Goal: Transaction & Acquisition: Book appointment/travel/reservation

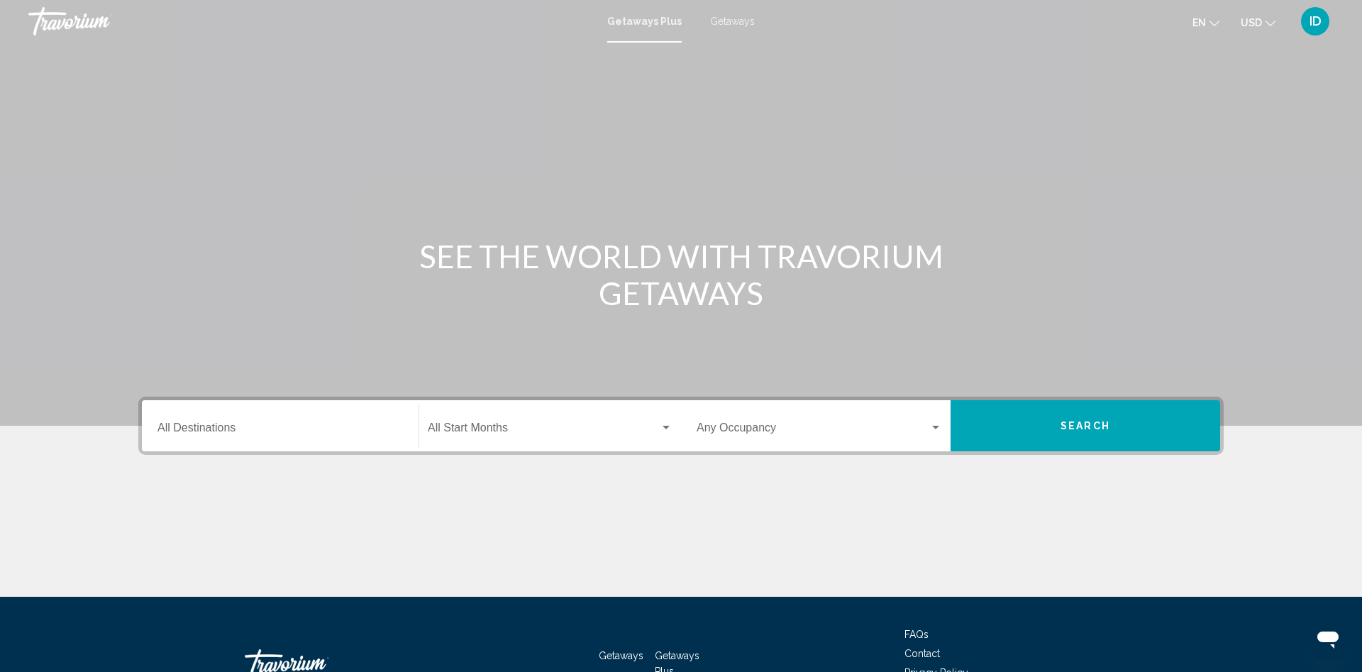
click at [268, 440] on div "Destination All Destinations" at bounding box center [279, 426] width 245 height 45
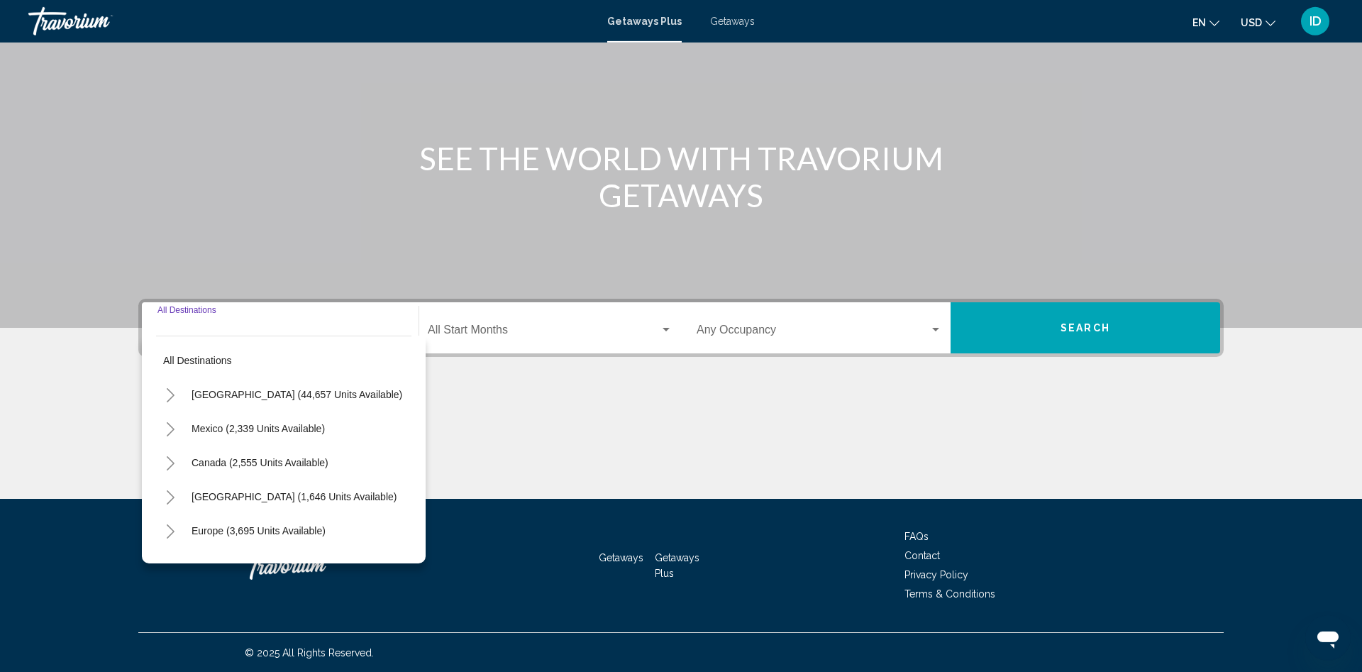
scroll to position [99, 0]
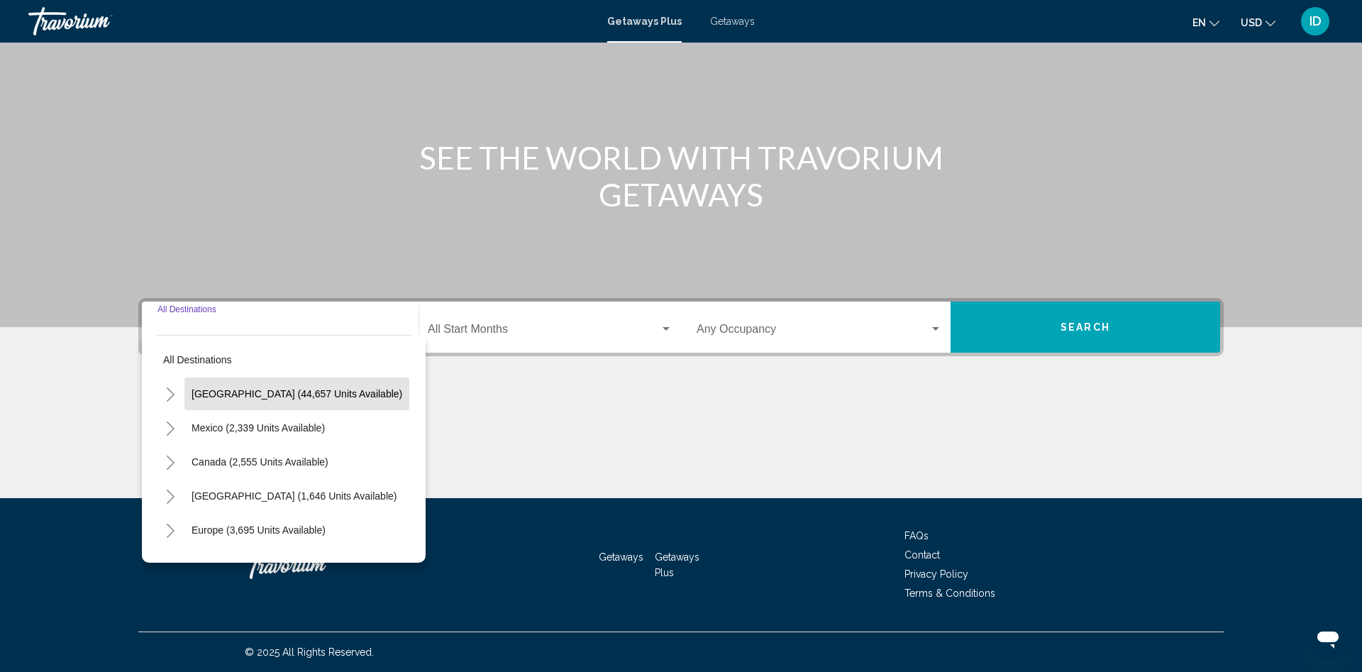
click at [285, 397] on span "United States (44,657 units available)" at bounding box center [296, 393] width 211 height 11
type input "**********"
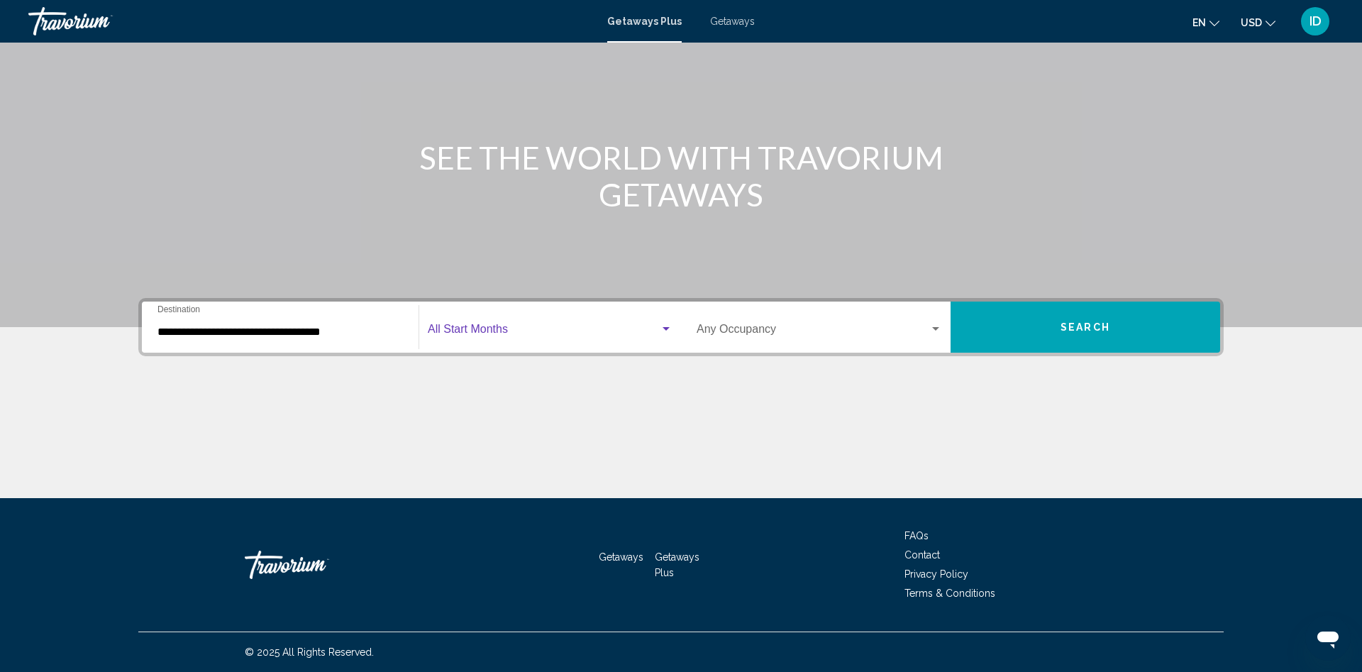
click at [445, 333] on span "Search widget" at bounding box center [544, 332] width 232 height 13
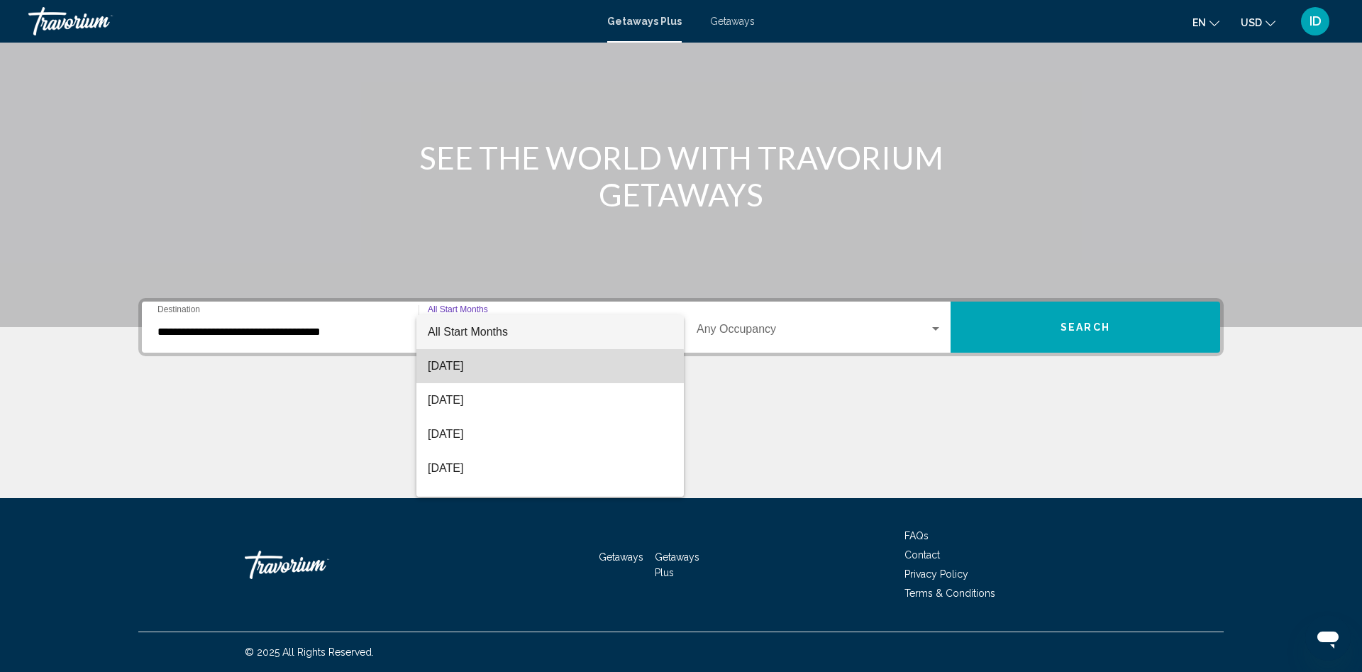
click at [463, 368] on span "August 2025" at bounding box center [550, 366] width 245 height 34
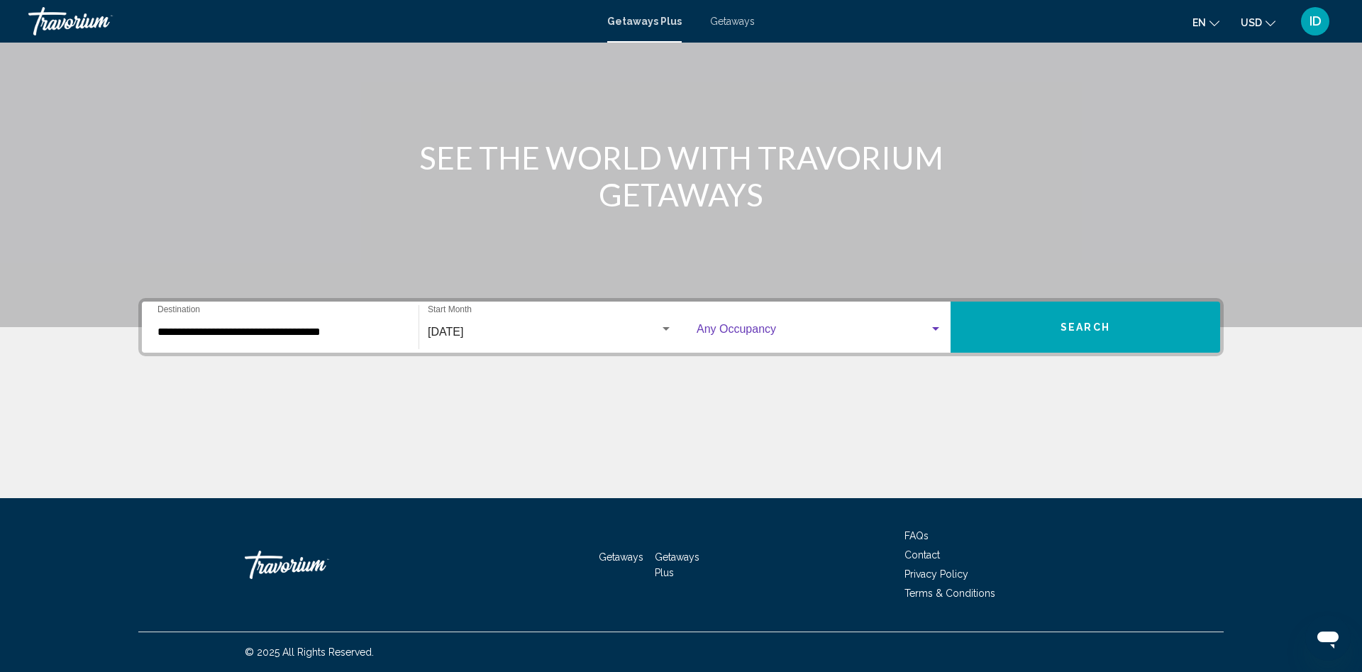
click at [771, 331] on span "Search widget" at bounding box center [812, 332] width 233 height 13
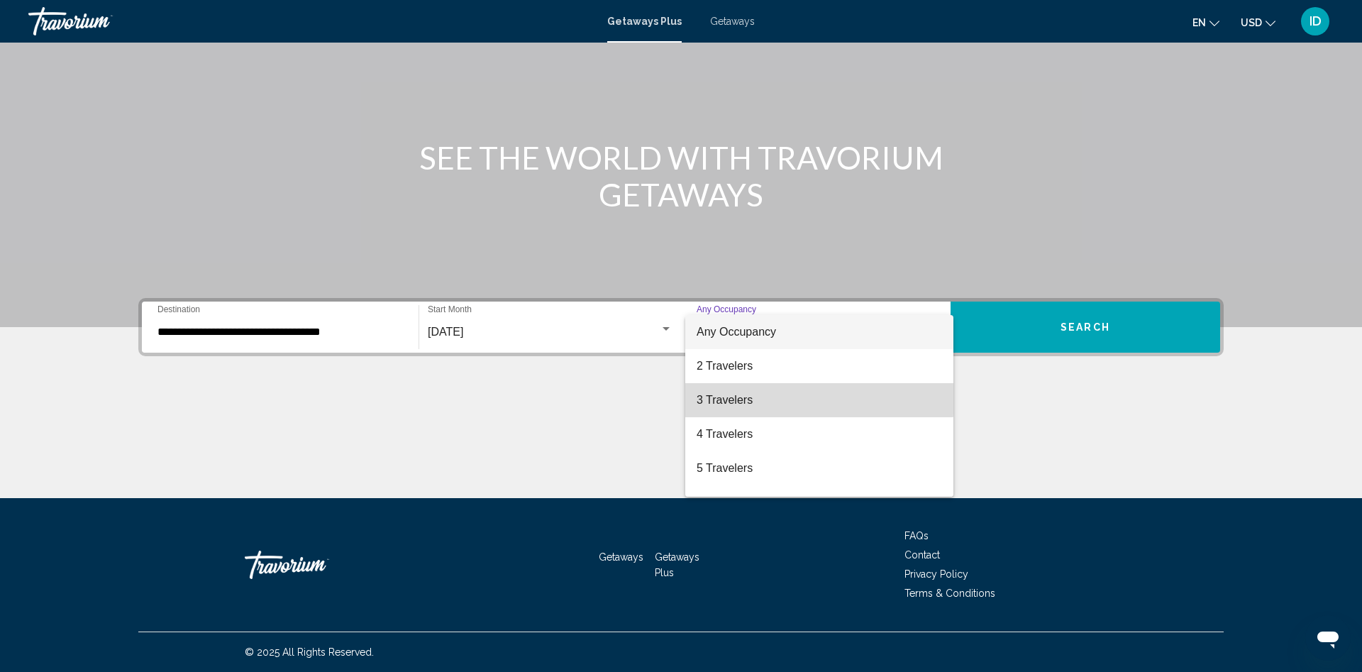
click at [765, 398] on span "3 Travelers" at bounding box center [818, 400] width 245 height 34
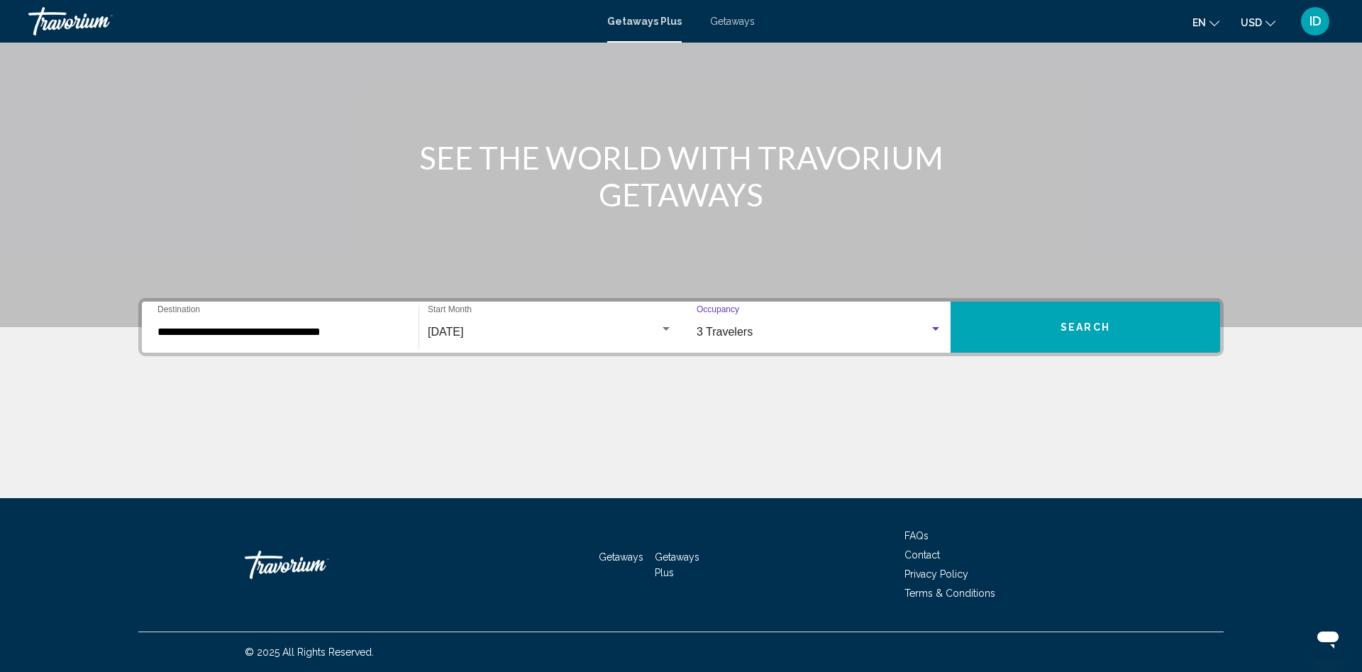
click at [1033, 325] on button "Search" at bounding box center [1085, 326] width 270 height 51
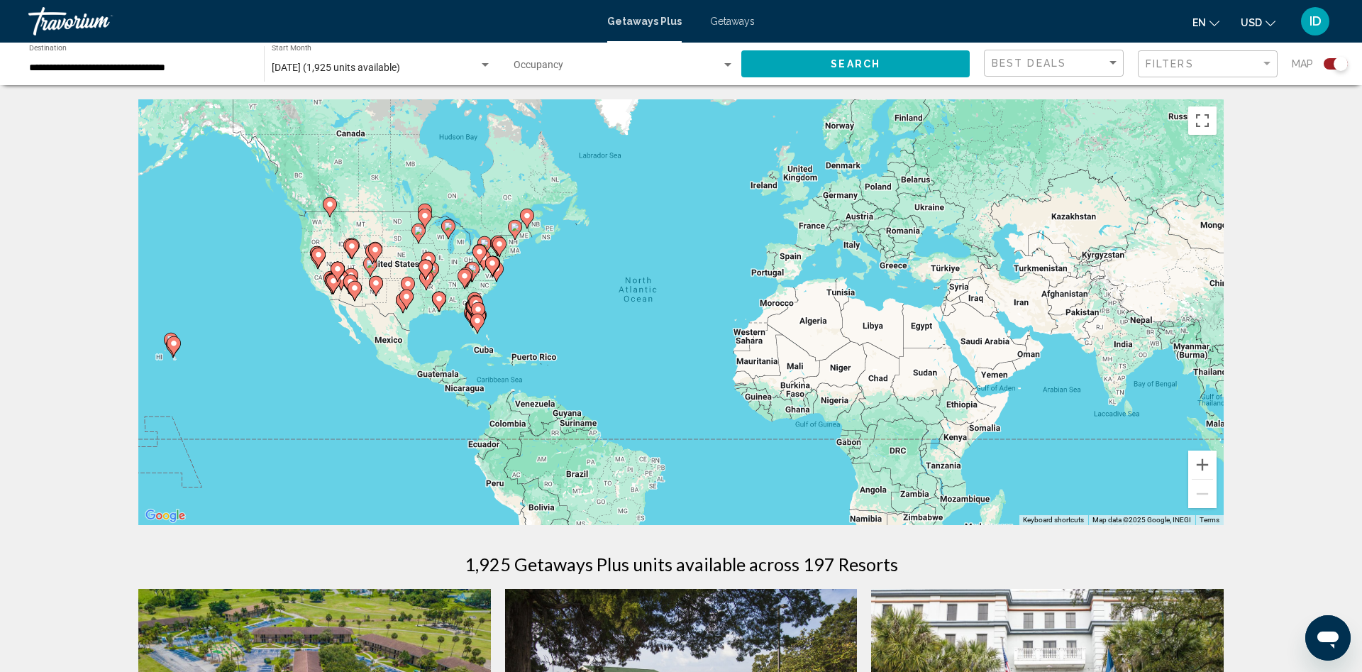
click at [1015, 55] on div "Best Deals" at bounding box center [1056, 63] width 128 height 26
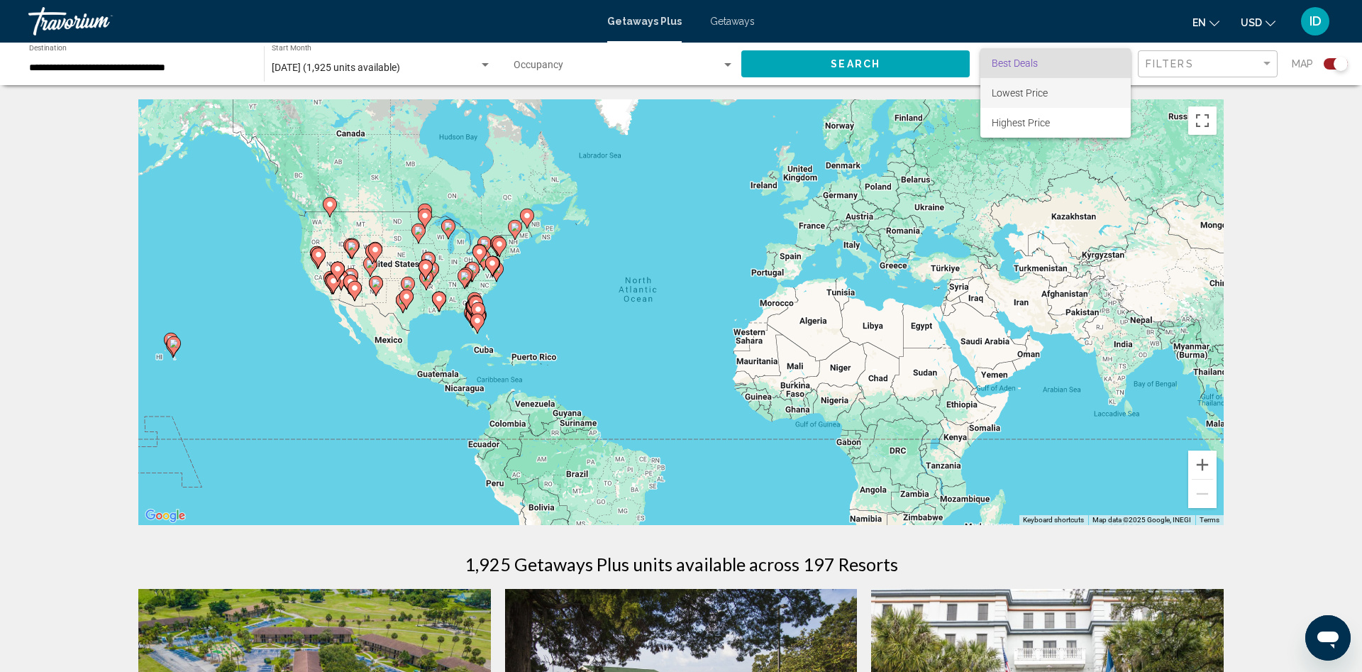
click at [1010, 92] on span "Lowest Price" at bounding box center [1020, 92] width 56 height 11
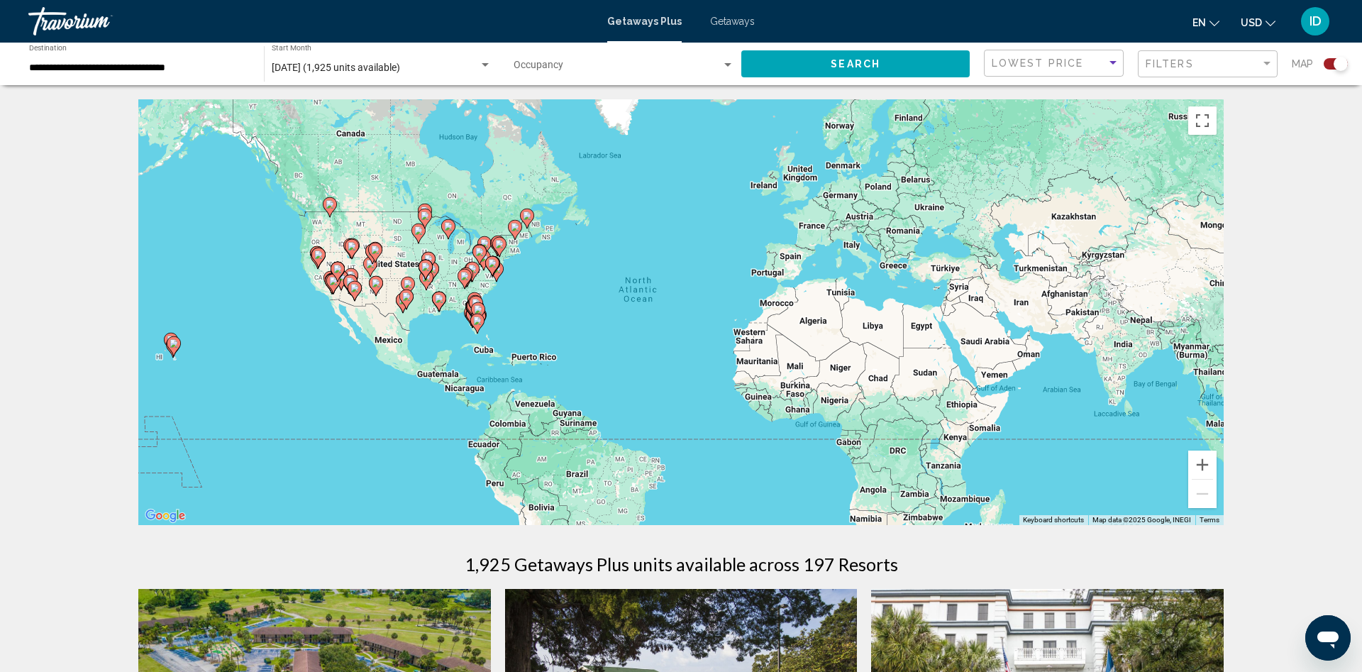
click at [1177, 54] on div "Filters" at bounding box center [1209, 64] width 128 height 26
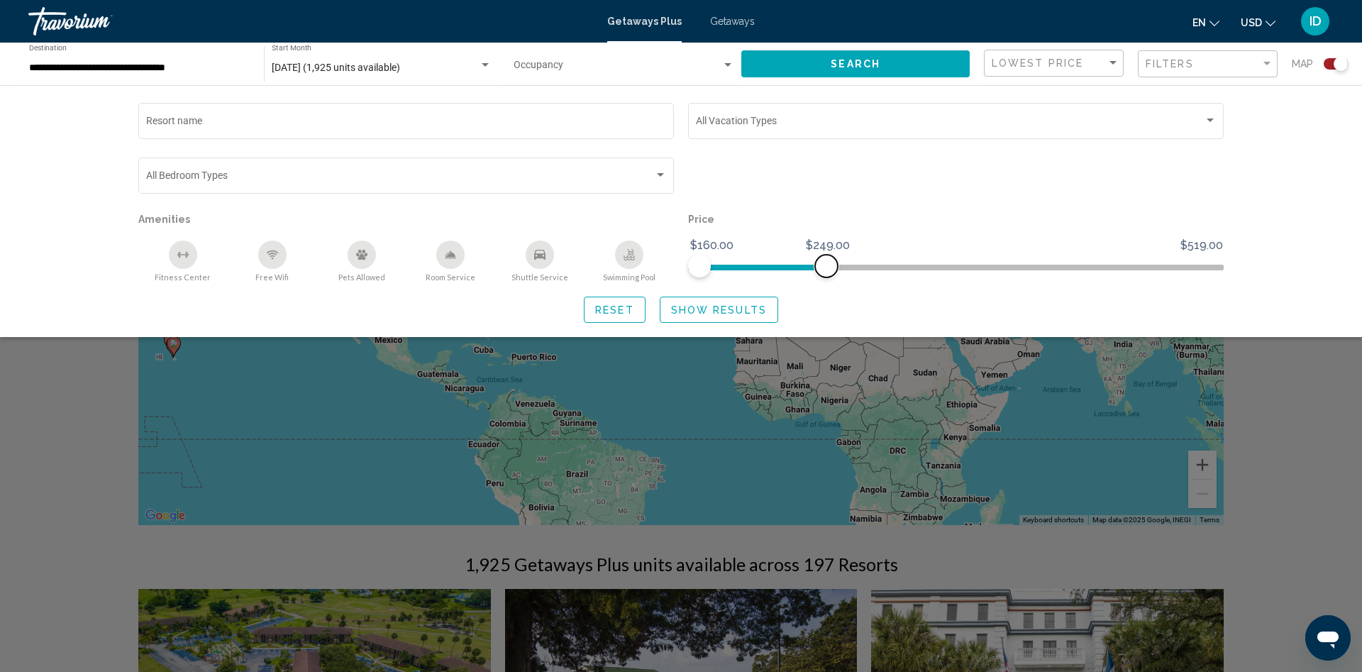
drag, startPoint x: 1219, startPoint y: 265, endPoint x: 827, endPoint y: 287, distance: 392.9
click at [827, 287] on div "Resort name Vacation Types All Vacation Types Bedroom Types All Bedroom Types A…" at bounding box center [681, 211] width 1142 height 223
click at [811, 62] on button "Search" at bounding box center [855, 63] width 228 height 26
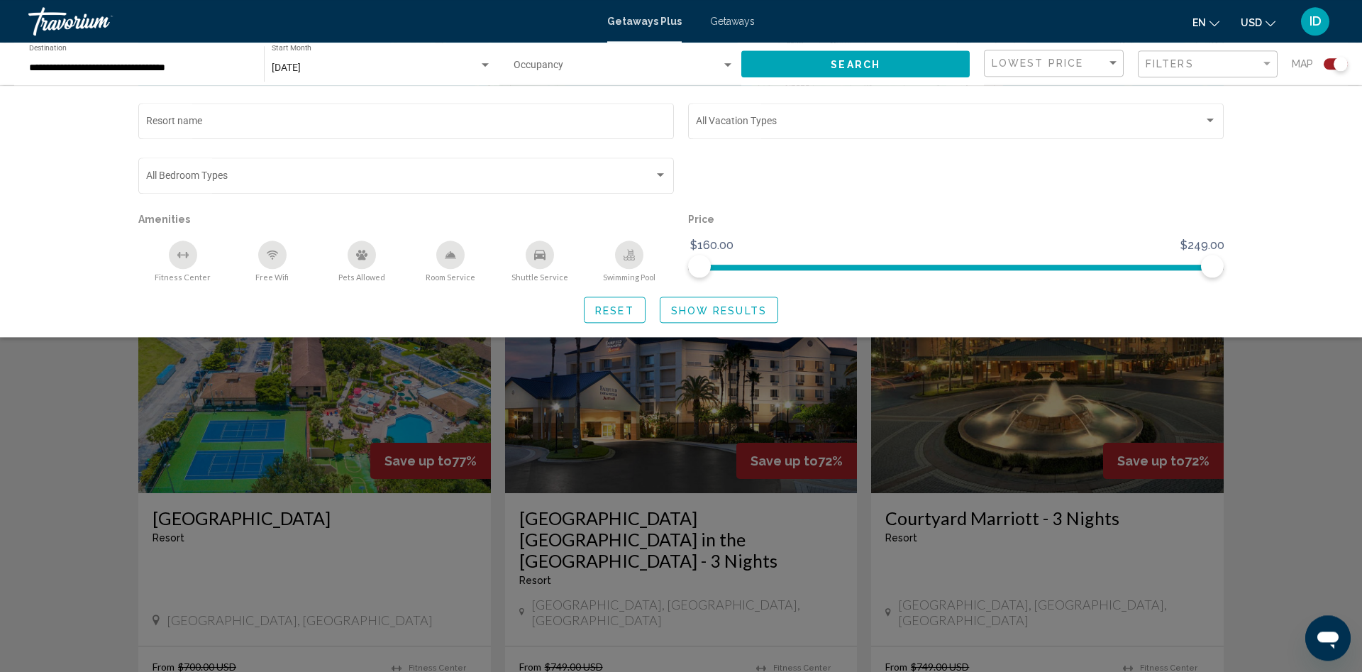
scroll to position [362, 0]
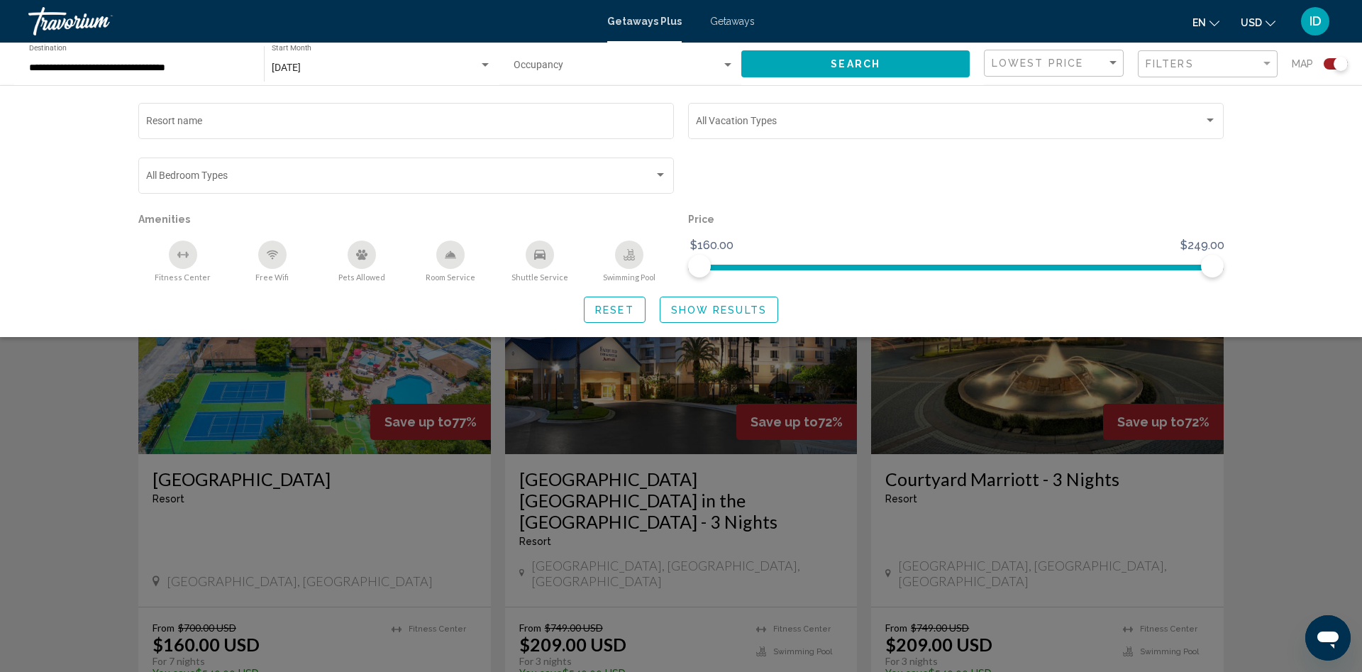
click at [1248, 509] on div "Search widget" at bounding box center [681, 442] width 1362 height 459
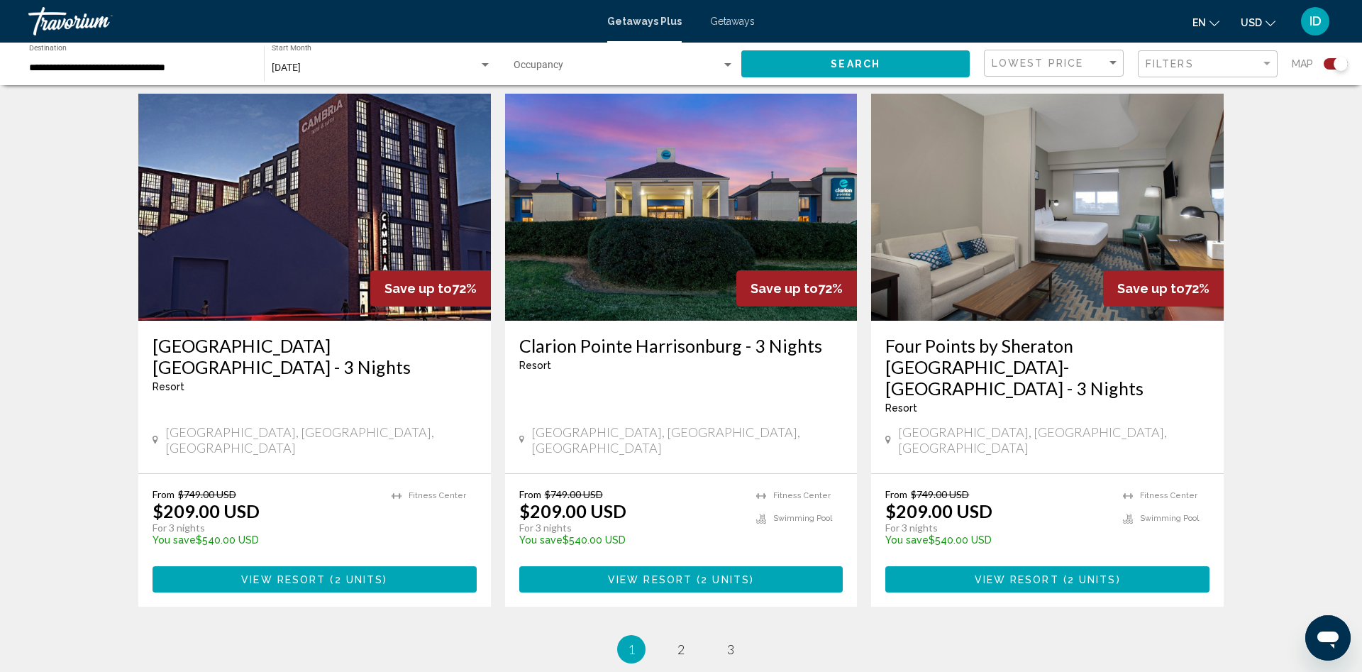
scroll to position [2165, 0]
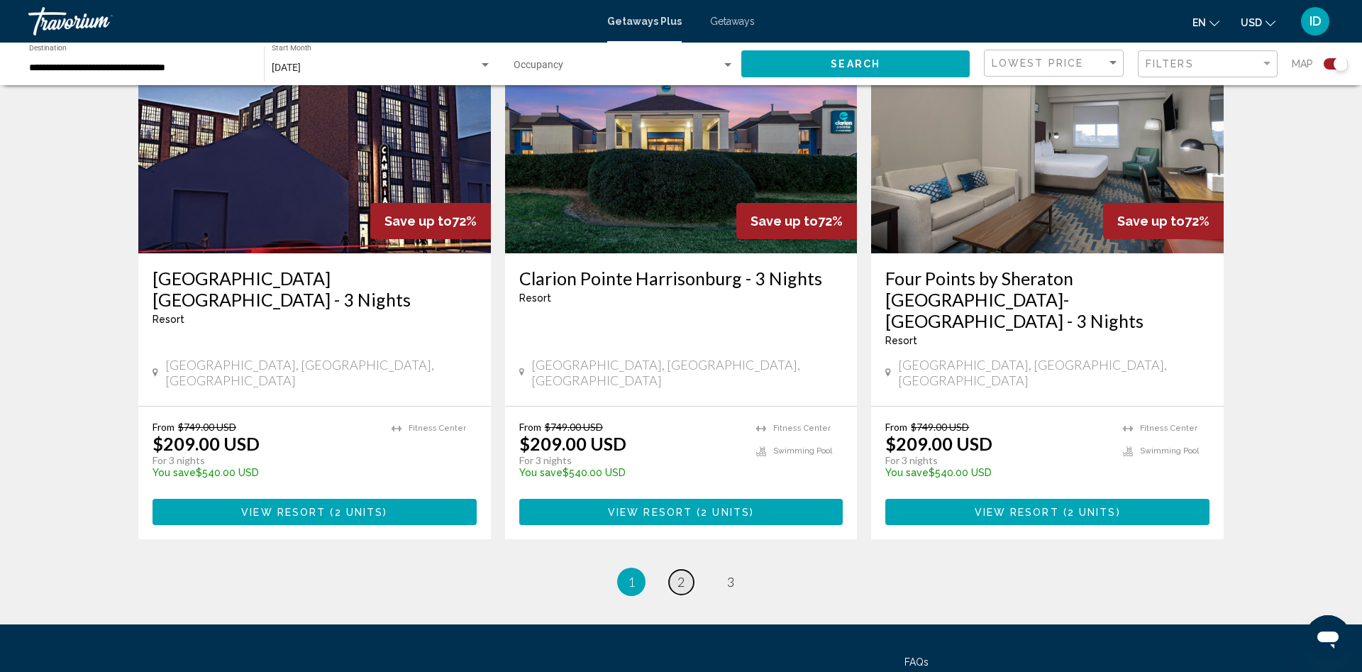
click at [675, 570] on link "page 2" at bounding box center [681, 582] width 25 height 25
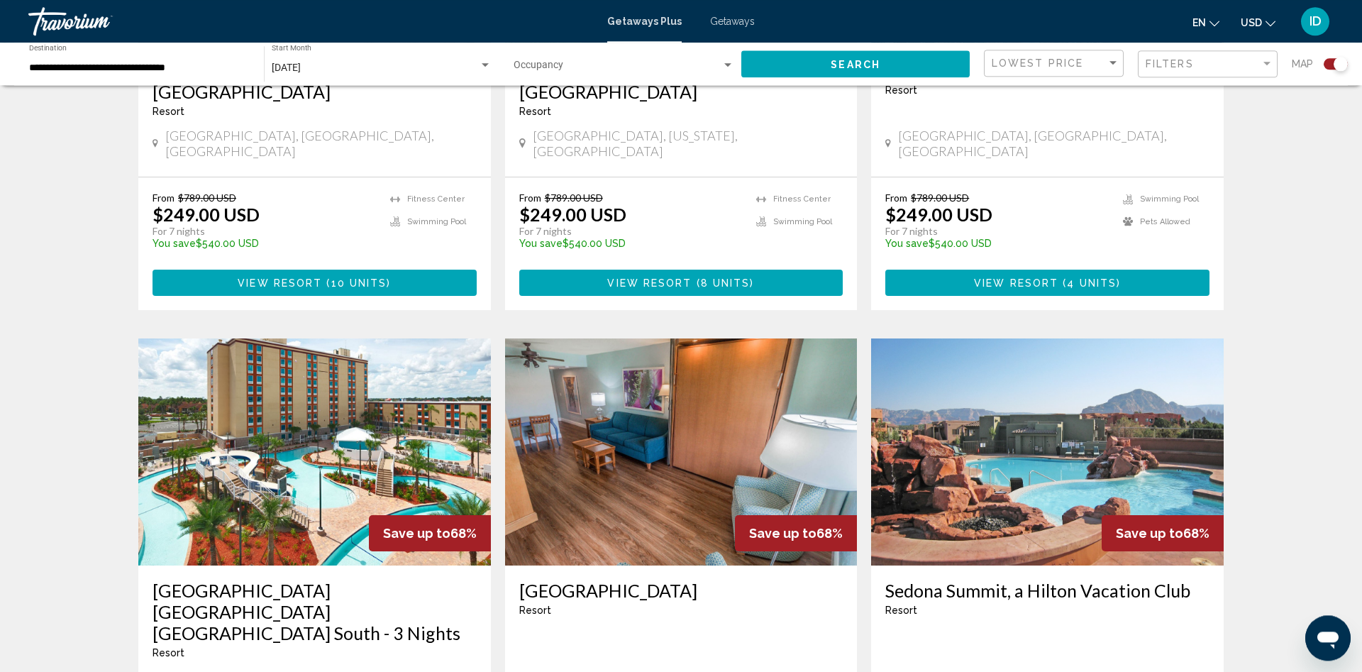
scroll to position [2098, 0]
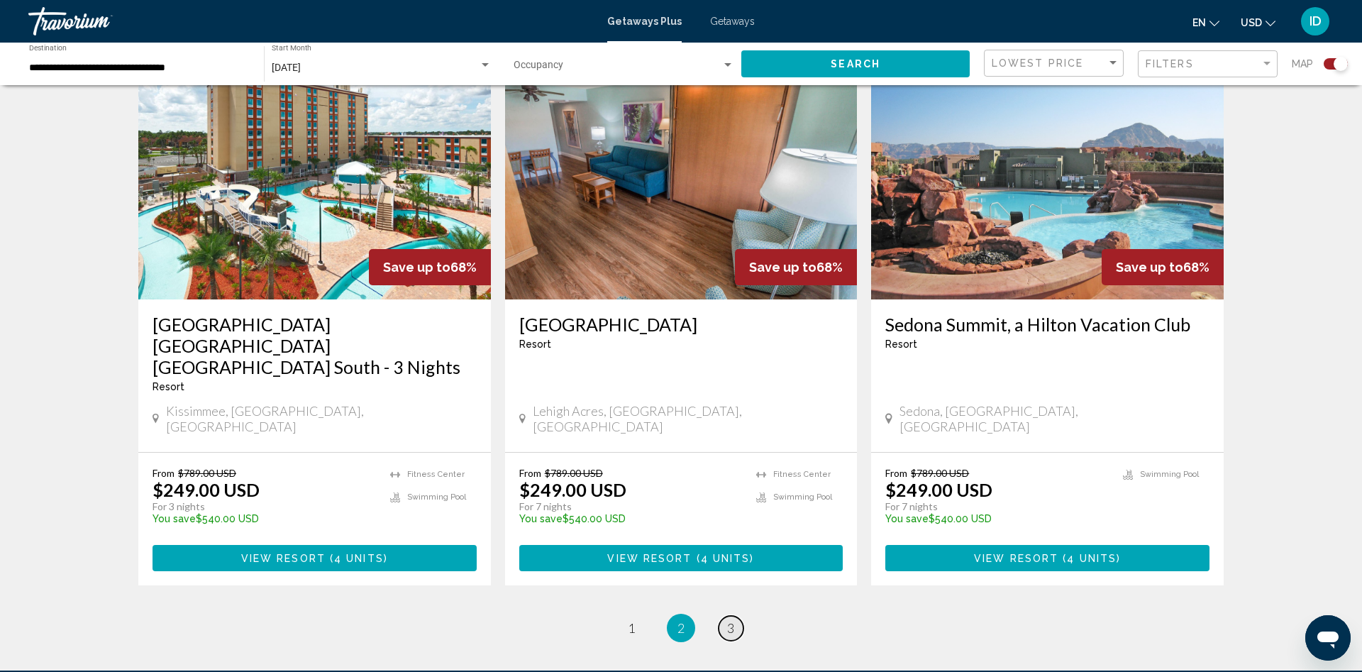
click at [733, 616] on link "page 3" at bounding box center [730, 628] width 25 height 25
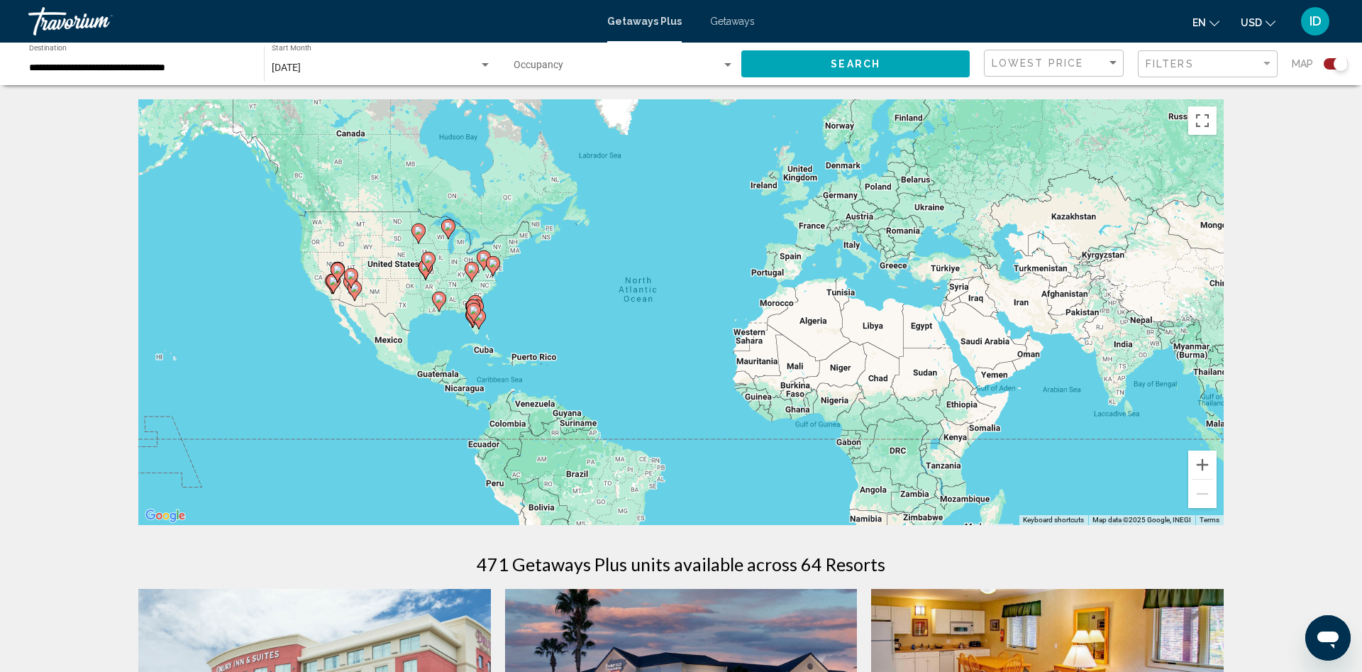
click at [440, 316] on div "To activate drag with keyboard, press Alt + Enter. Once in keyboard drag state,…" at bounding box center [680, 312] width 1085 height 426
click at [509, 320] on div "To activate drag with keyboard, press Alt + Enter. Once in keyboard drag state,…" at bounding box center [680, 312] width 1085 height 426
click at [1197, 467] on button "Zoom in" at bounding box center [1202, 464] width 28 height 28
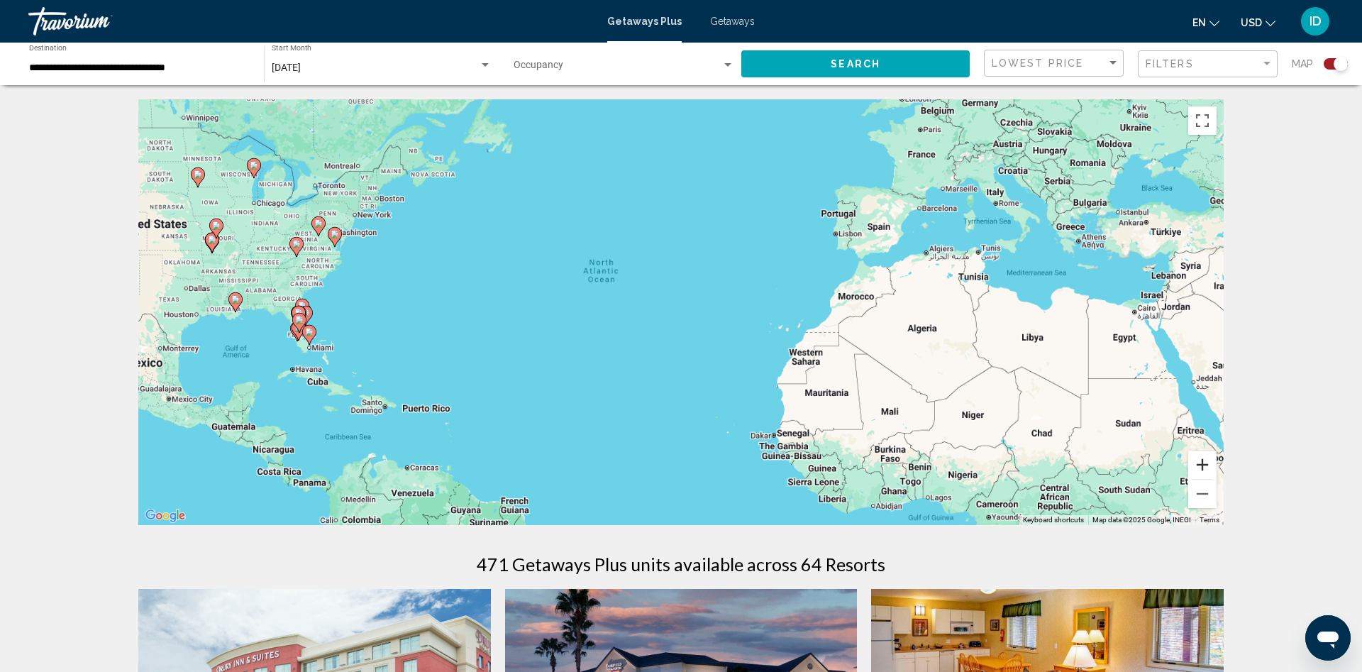
click at [1197, 467] on button "Zoom in" at bounding box center [1202, 464] width 28 height 28
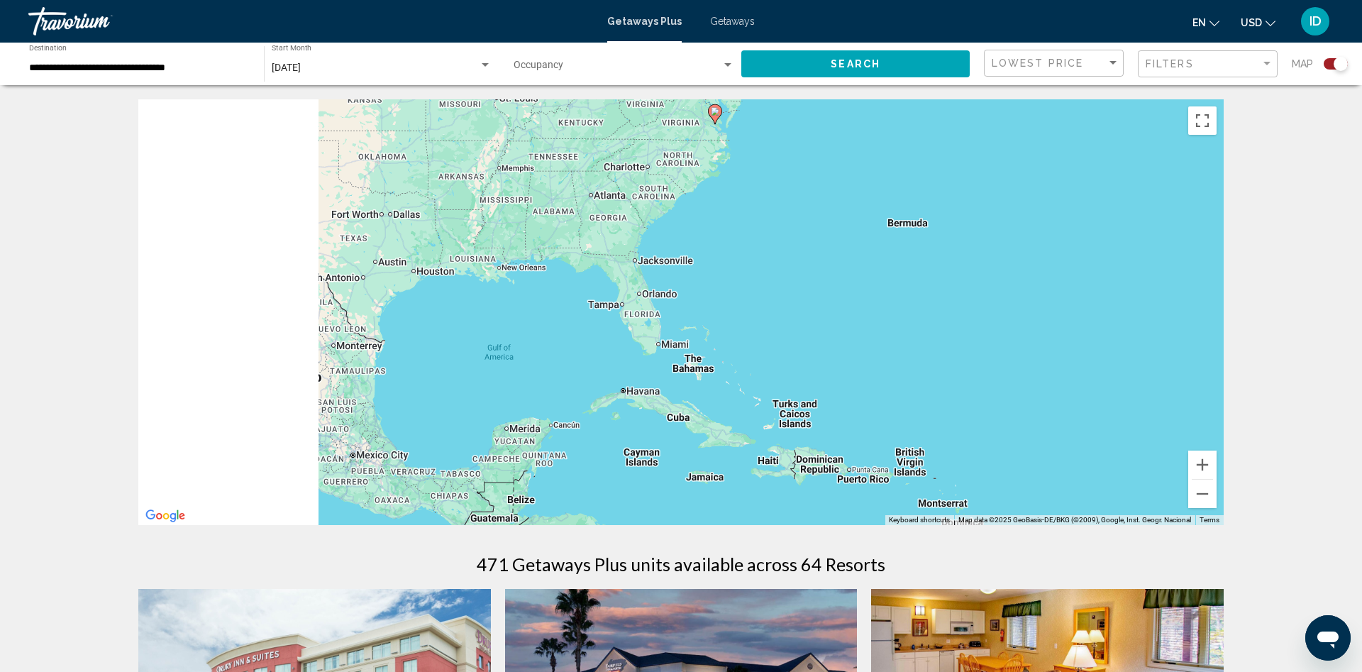
drag, startPoint x: 382, startPoint y: 413, endPoint x: 1186, endPoint y: 364, distance: 805.1
click at [1186, 364] on div "To activate drag with keyboard, press Alt + Enter. Once in keyboard drag state,…" at bounding box center [680, 312] width 1085 height 426
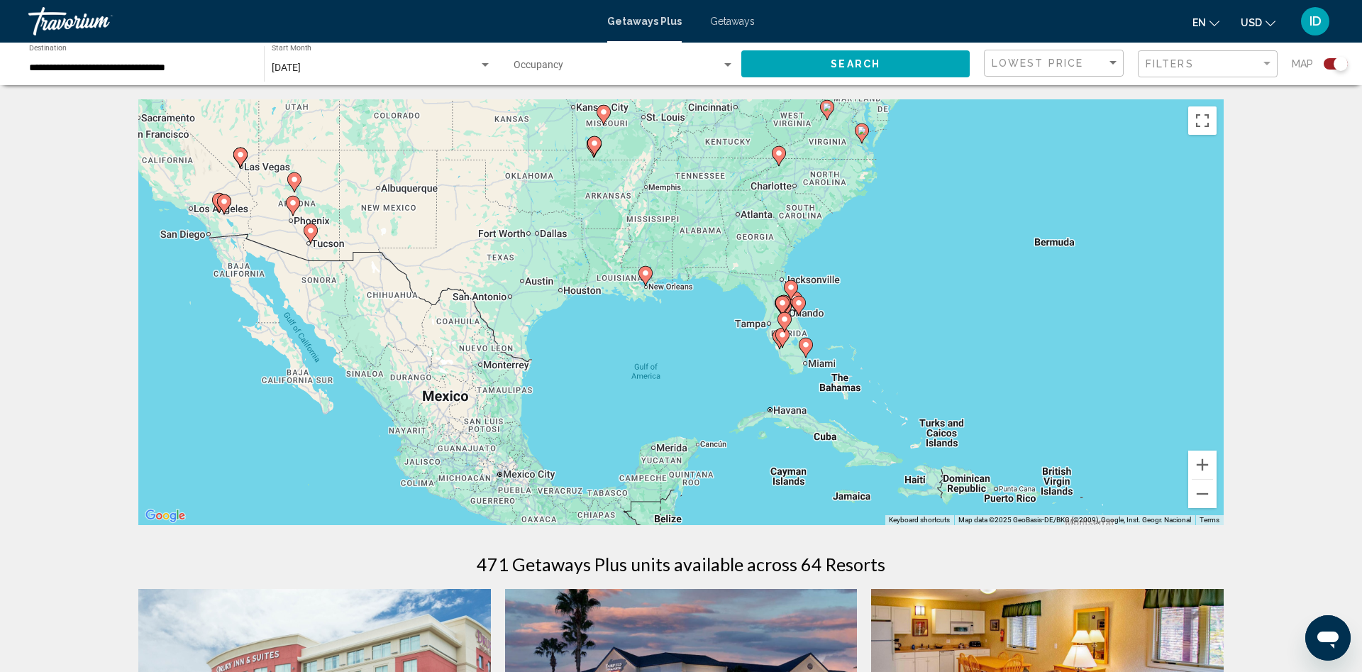
drag, startPoint x: 486, startPoint y: 301, endPoint x: 754, endPoint y: 351, distance: 272.8
click at [620, 326] on div "To activate drag with keyboard, press Alt + Enter. Once in keyboard drag state,…" at bounding box center [680, 312] width 1085 height 426
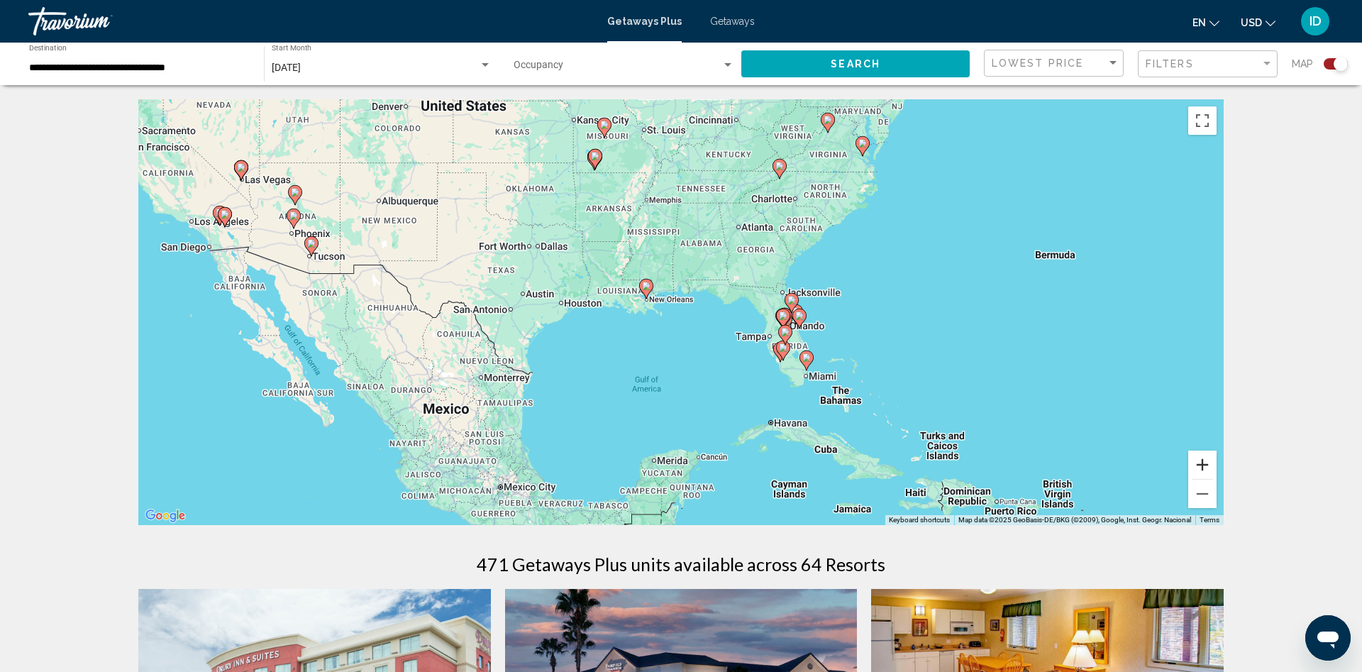
click at [1214, 470] on button "Zoom in" at bounding box center [1202, 464] width 28 height 28
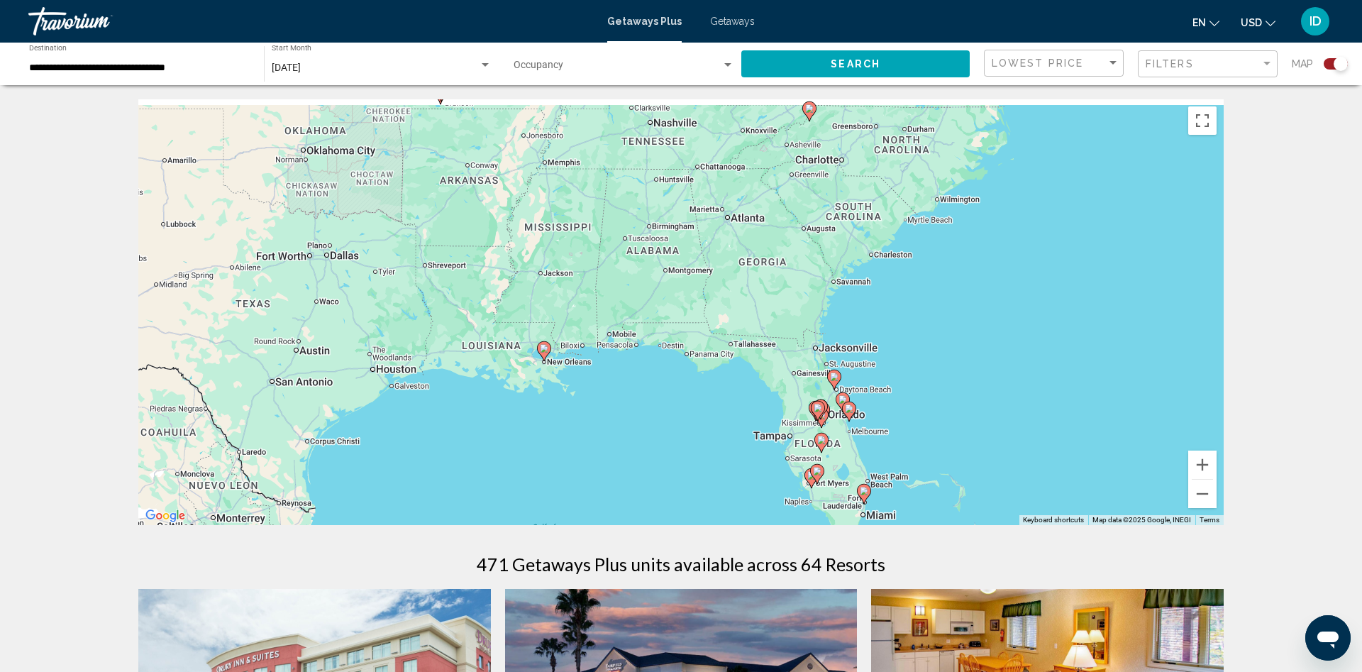
drag, startPoint x: 651, startPoint y: 279, endPoint x: 580, endPoint y: 361, distance: 108.1
click at [580, 361] on div "To activate drag with keyboard, press Alt + Enter. Once in keyboard drag state,…" at bounding box center [680, 312] width 1085 height 426
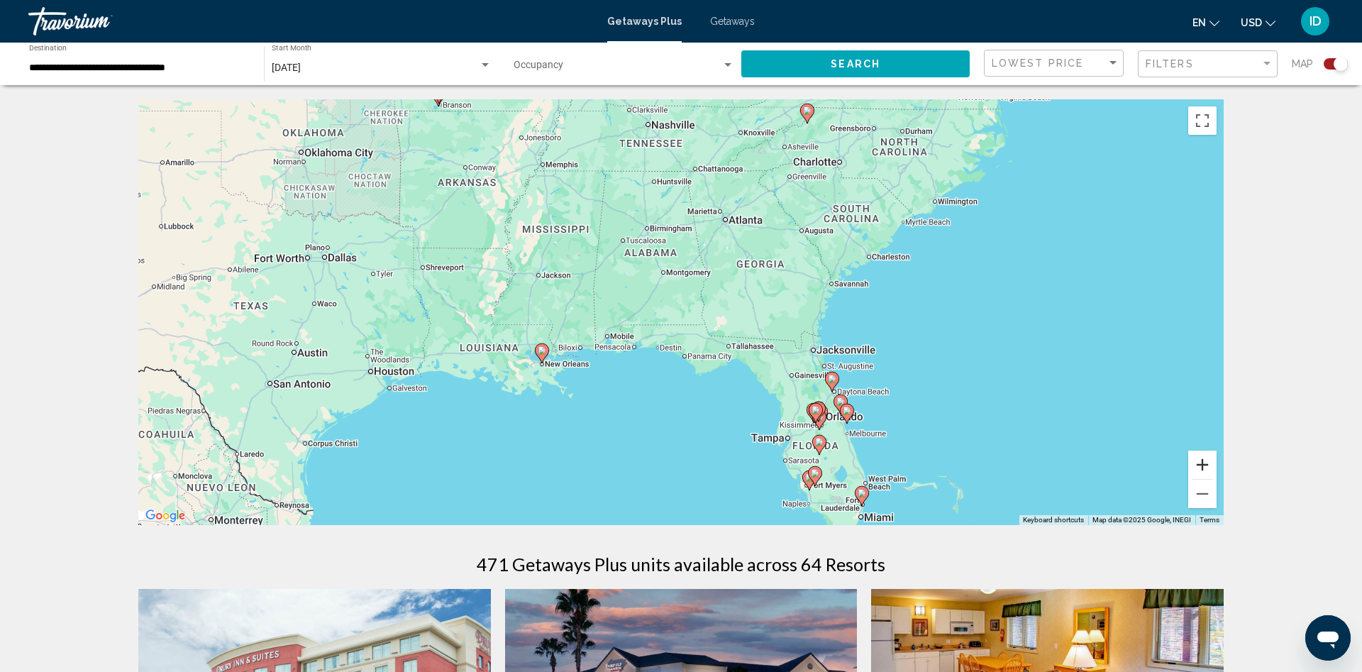
click at [1210, 469] on button "Zoom in" at bounding box center [1202, 464] width 28 height 28
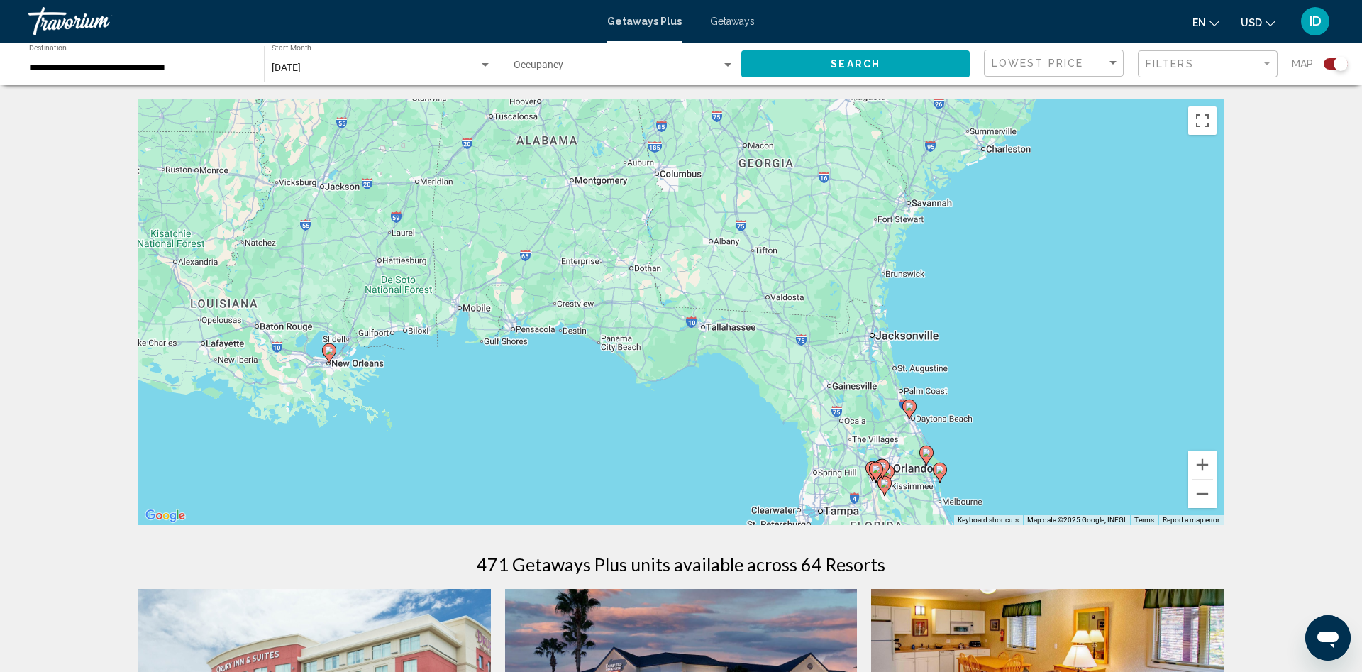
drag, startPoint x: 517, startPoint y: 450, endPoint x: 440, endPoint y: 394, distance: 95.5
click at [440, 394] on div "To activate drag with keyboard, press Alt + Enter. Once in keyboard drag state,…" at bounding box center [680, 312] width 1085 height 426
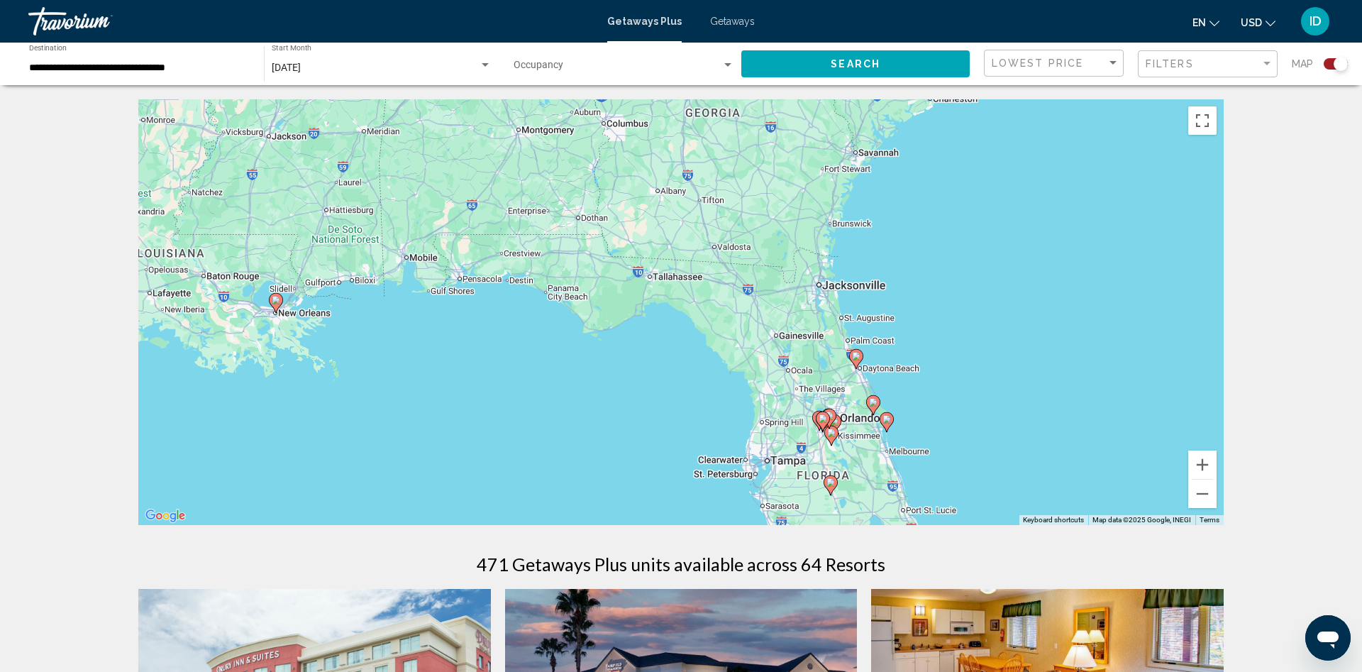
drag, startPoint x: 840, startPoint y: 392, endPoint x: 784, endPoint y: 338, distance: 77.3
click at [784, 338] on div "To activate drag with keyboard, press Alt + Enter. Once in keyboard drag state,…" at bounding box center [680, 312] width 1085 height 426
click at [1209, 470] on button "Zoom in" at bounding box center [1202, 464] width 28 height 28
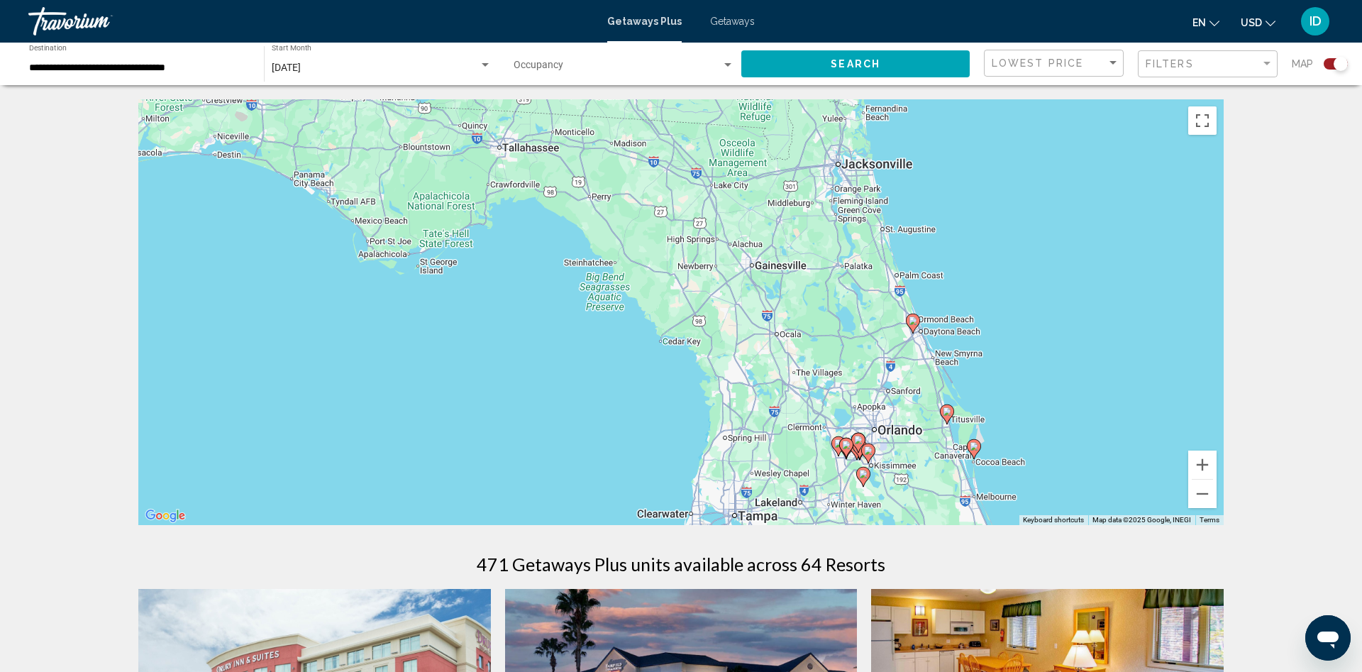
drag, startPoint x: 933, startPoint y: 413, endPoint x: 857, endPoint y: 331, distance: 111.9
click at [857, 331] on div "To activate drag with keyboard, press Alt + Enter. Once in keyboard drag state,…" at bounding box center [680, 312] width 1085 height 426
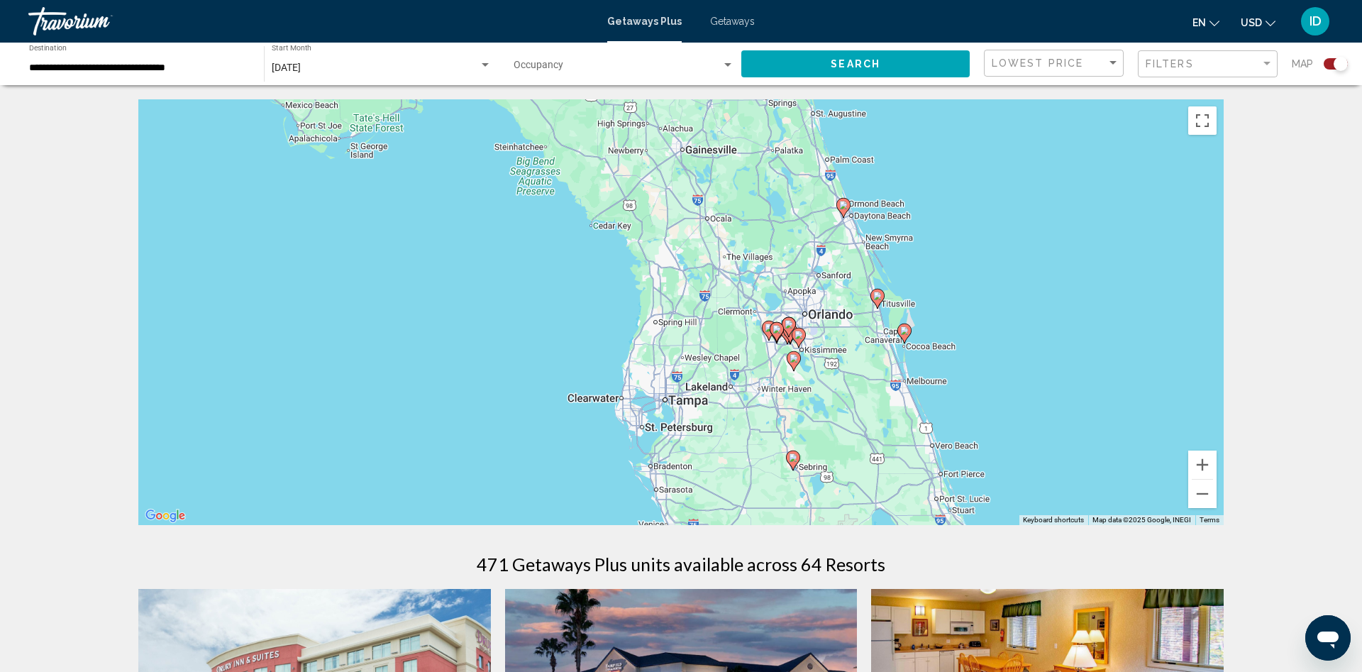
drag, startPoint x: 975, startPoint y: 425, endPoint x: 907, endPoint y: 316, distance: 127.7
click at [907, 316] on div "To activate drag with keyboard, press Alt + Enter. Once in keyboard drag state,…" at bounding box center [680, 312] width 1085 height 426
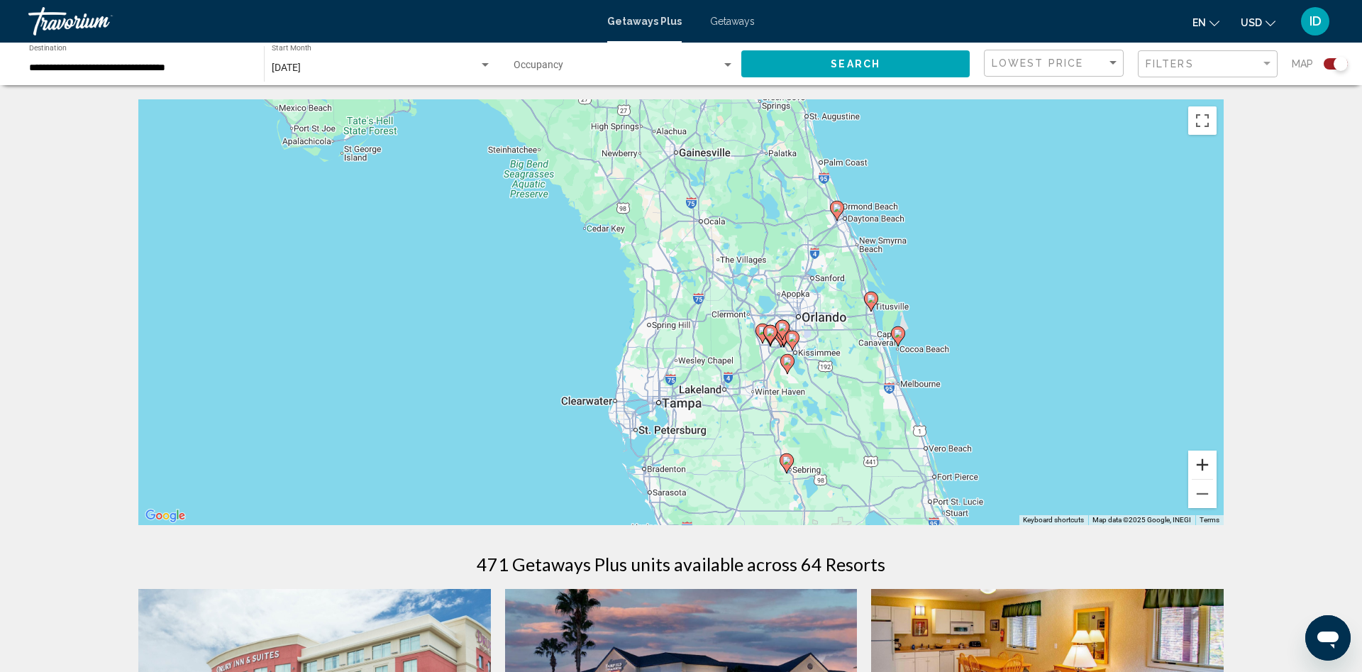
click at [1198, 468] on button "Zoom in" at bounding box center [1202, 464] width 28 height 28
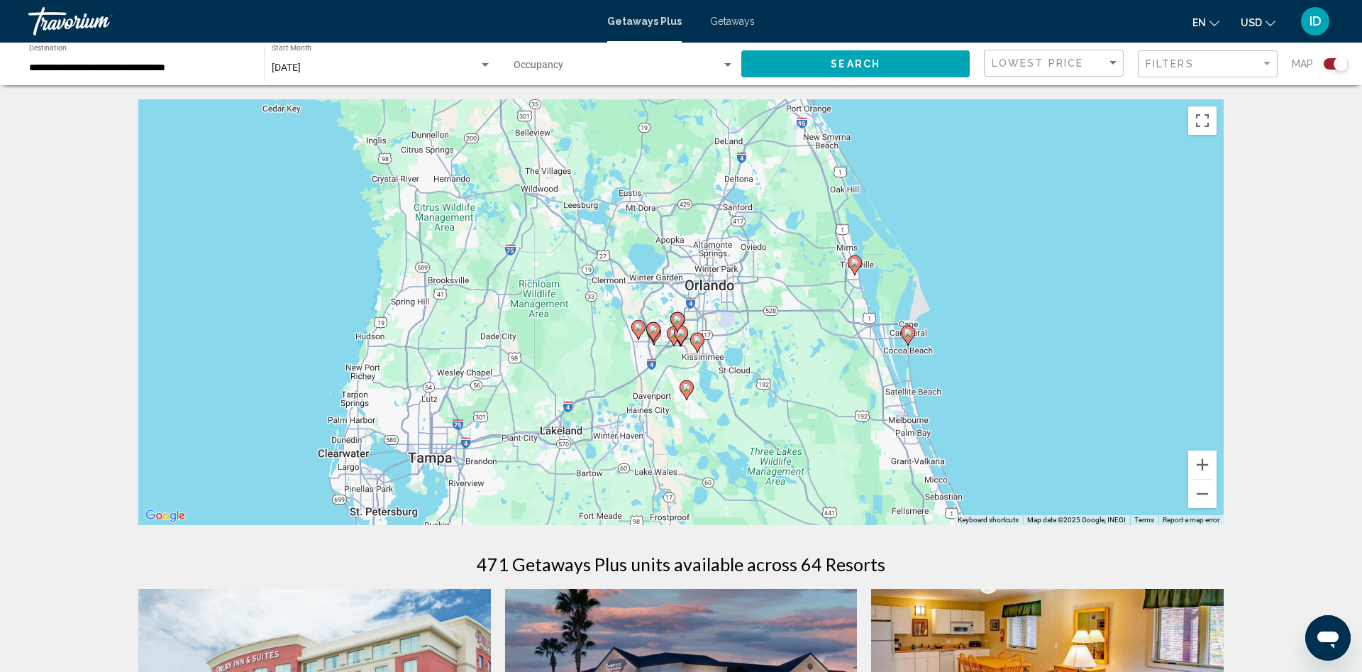
drag, startPoint x: 804, startPoint y: 385, endPoint x: 702, endPoint y: 361, distance: 104.9
click at [702, 361] on div "To activate drag with keyboard, press Alt + Enter. Once in keyboard drag state,…" at bounding box center [680, 312] width 1085 height 426
click at [1201, 462] on button "Zoom in" at bounding box center [1202, 464] width 28 height 28
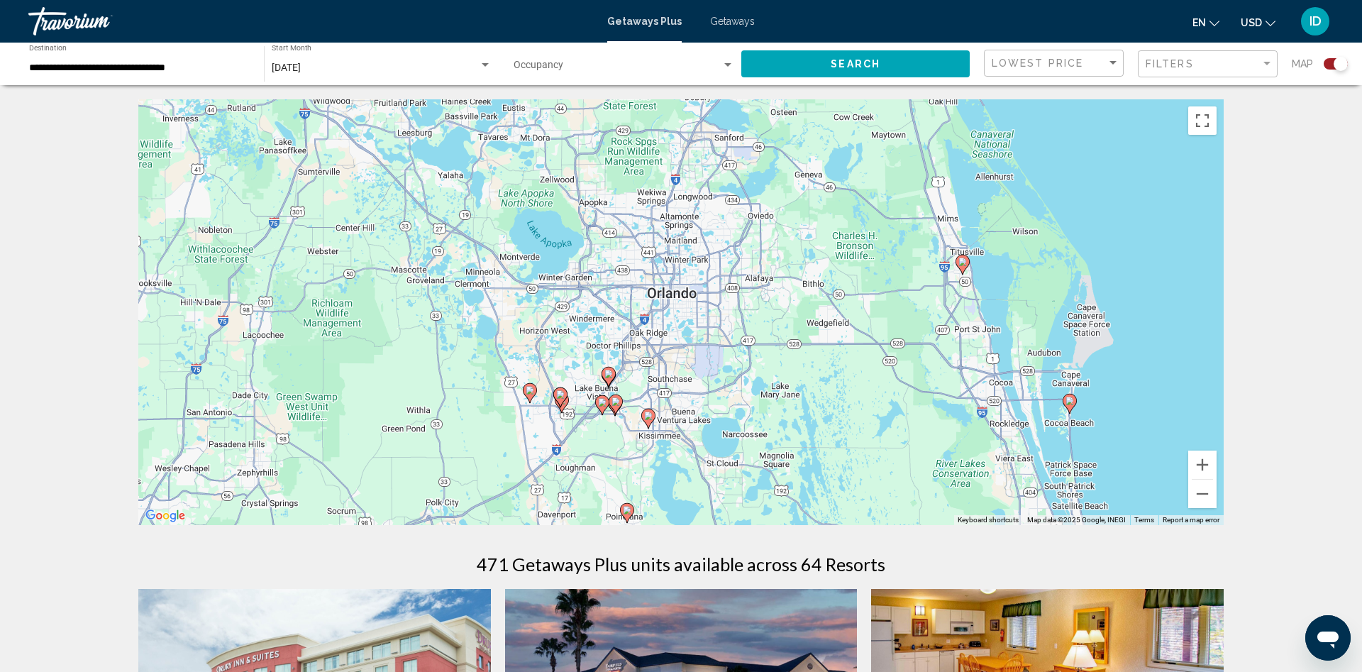
drag, startPoint x: 979, startPoint y: 382, endPoint x: 897, endPoint y: 428, distance: 93.7
click at [897, 428] on div "To activate drag with keyboard, press Alt + Enter. Once in keyboard drag state,…" at bounding box center [680, 312] width 1085 height 426
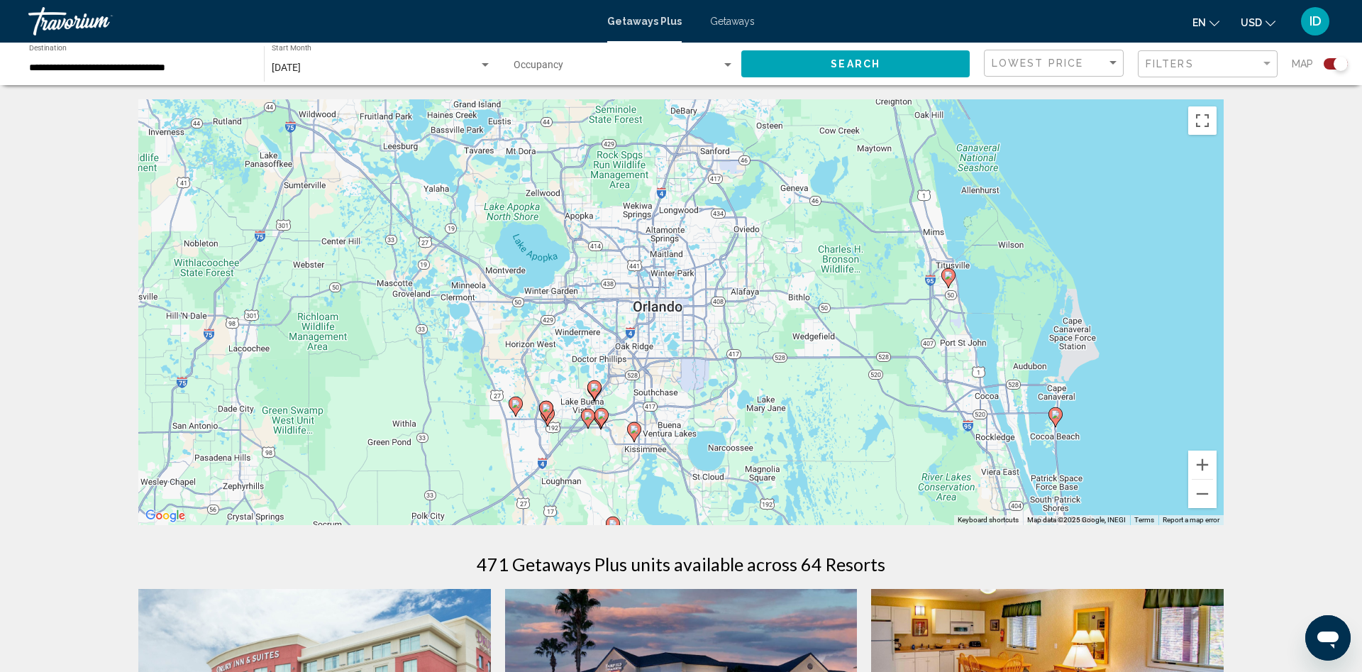
click at [948, 277] on image "Main content" at bounding box center [948, 275] width 9 height 9
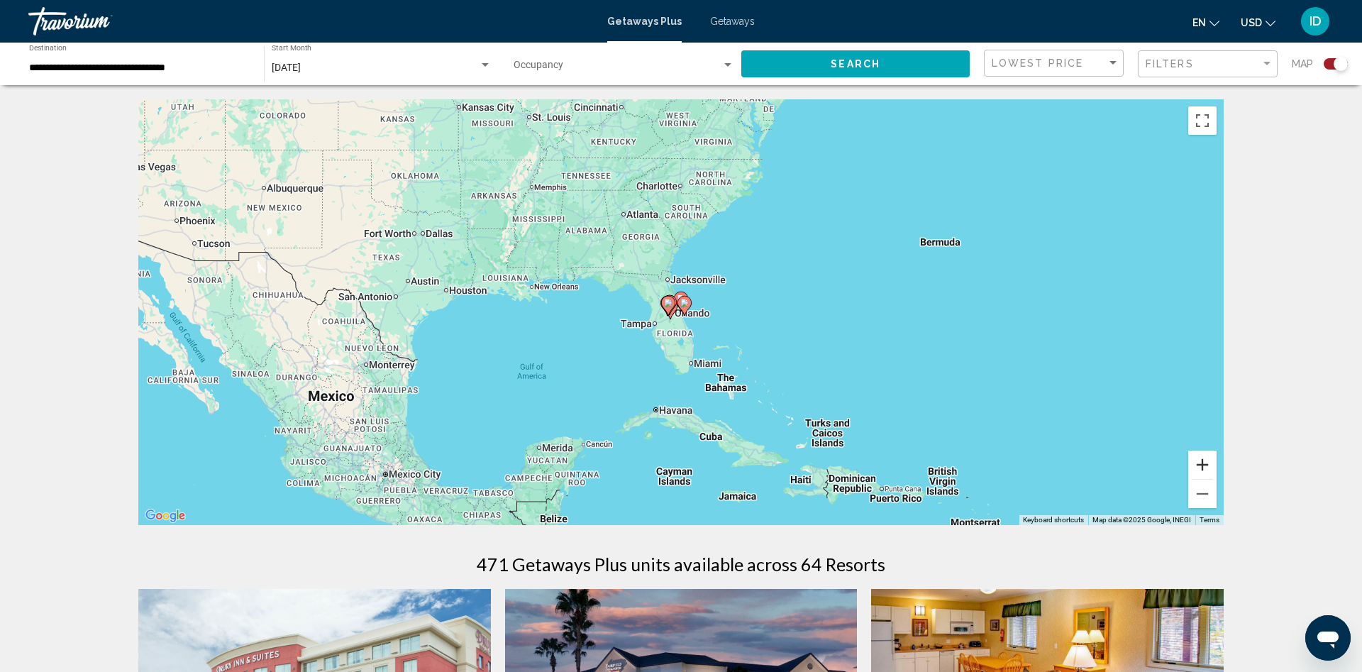
click at [1207, 460] on button "Zoom in" at bounding box center [1202, 464] width 28 height 28
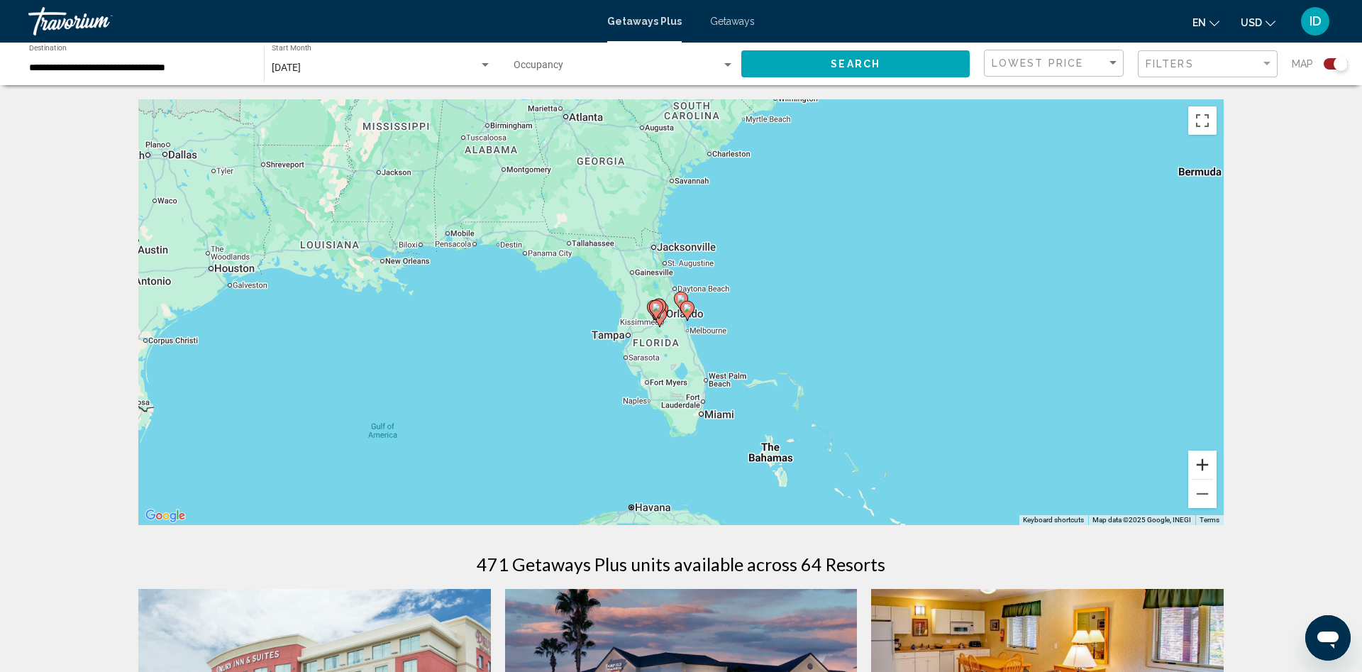
click at [1206, 460] on button "Zoom in" at bounding box center [1202, 464] width 28 height 28
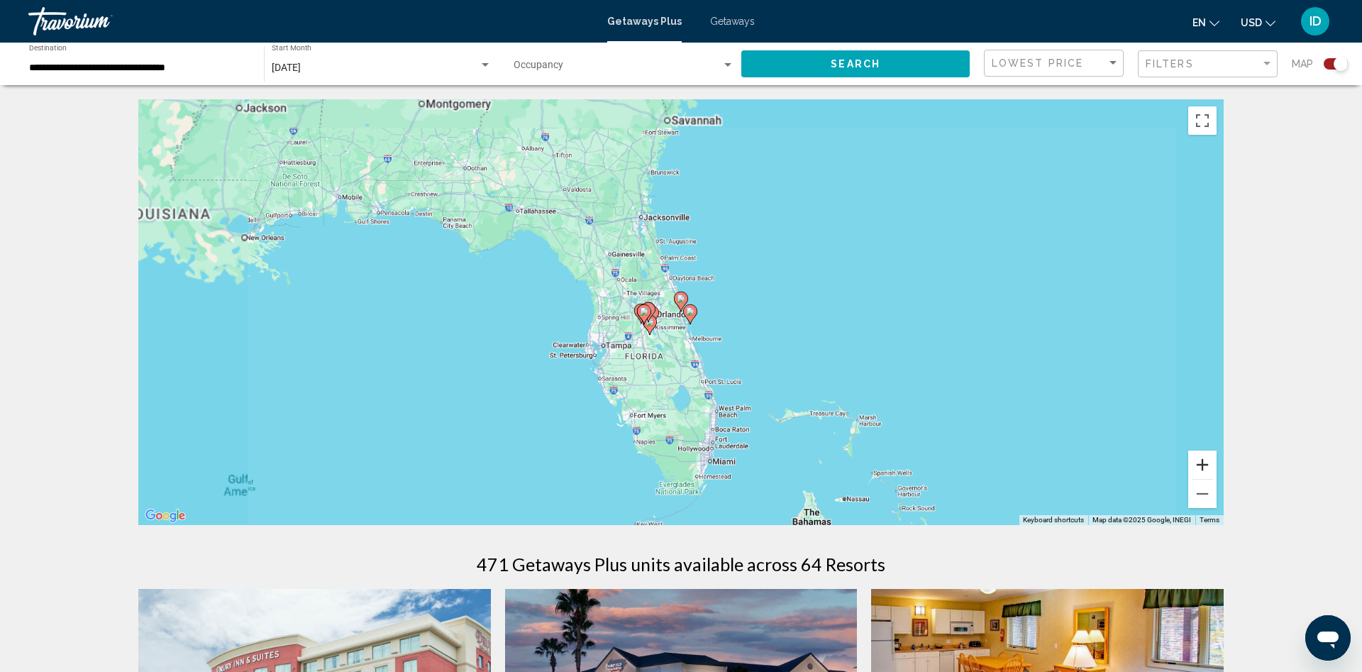
click at [1206, 460] on button "Zoom in" at bounding box center [1202, 464] width 28 height 28
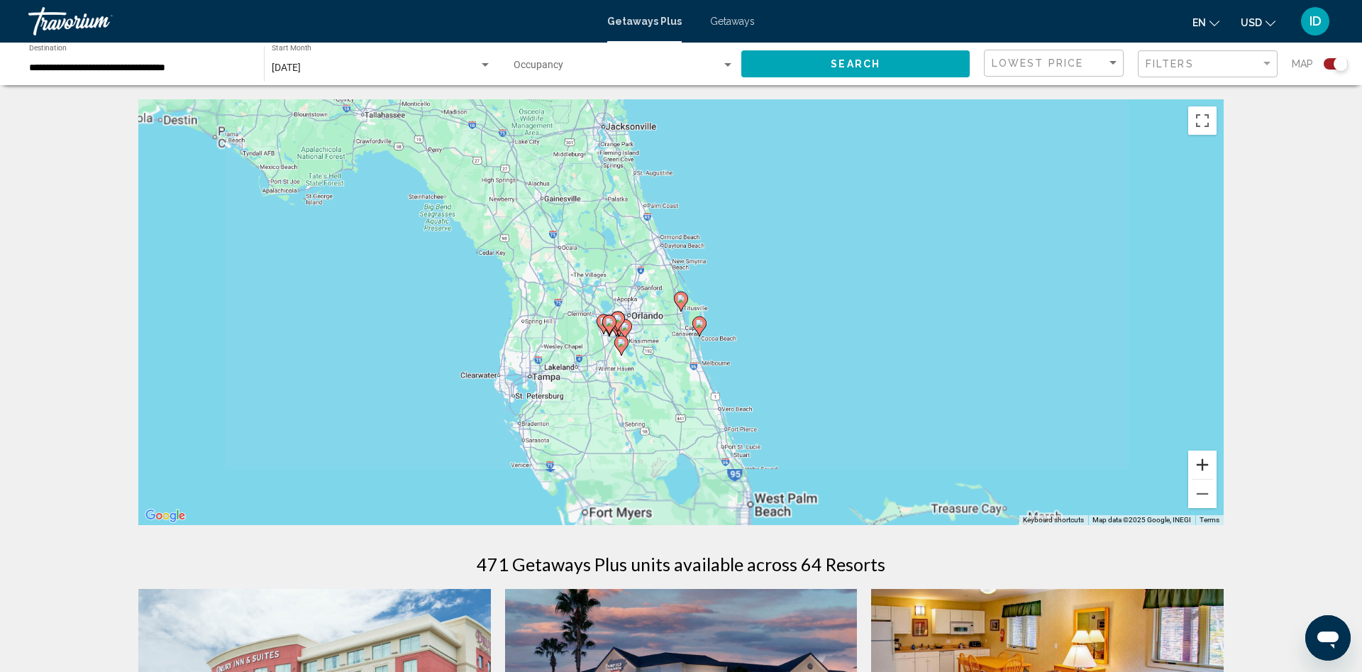
click at [1206, 460] on button "Zoom in" at bounding box center [1202, 464] width 28 height 28
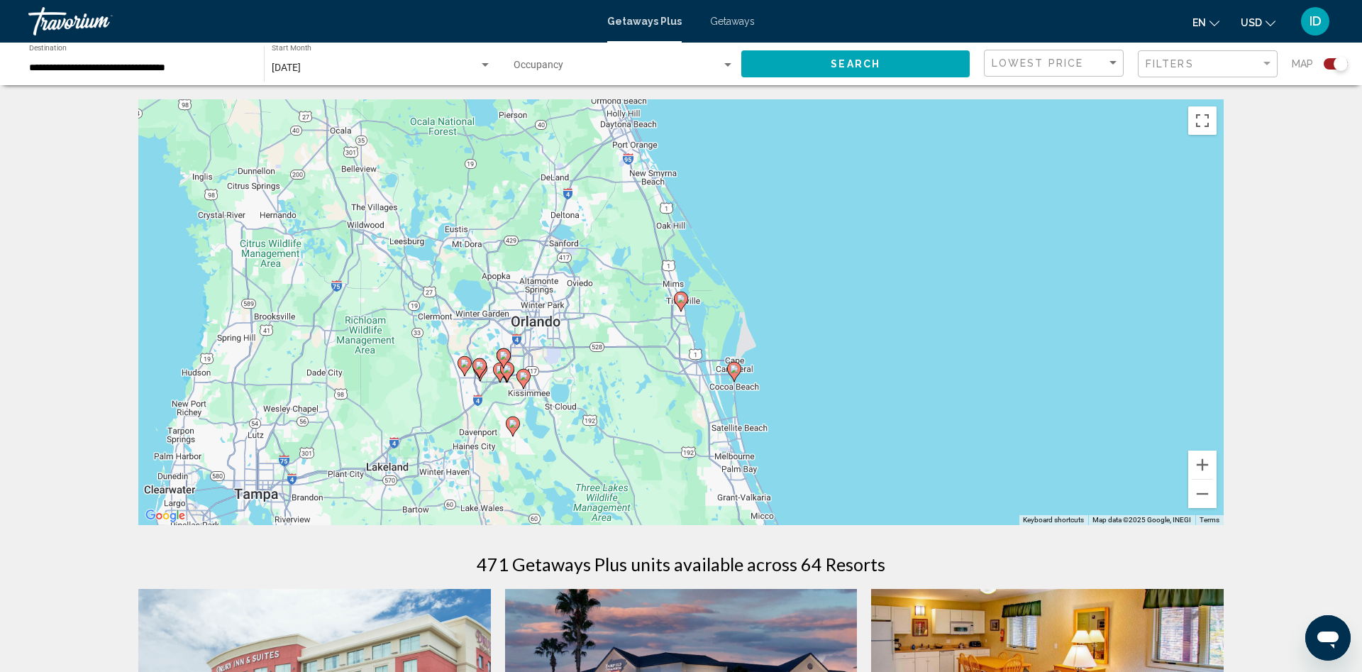
click at [733, 365] on image "Main content" at bounding box center [734, 369] width 9 height 9
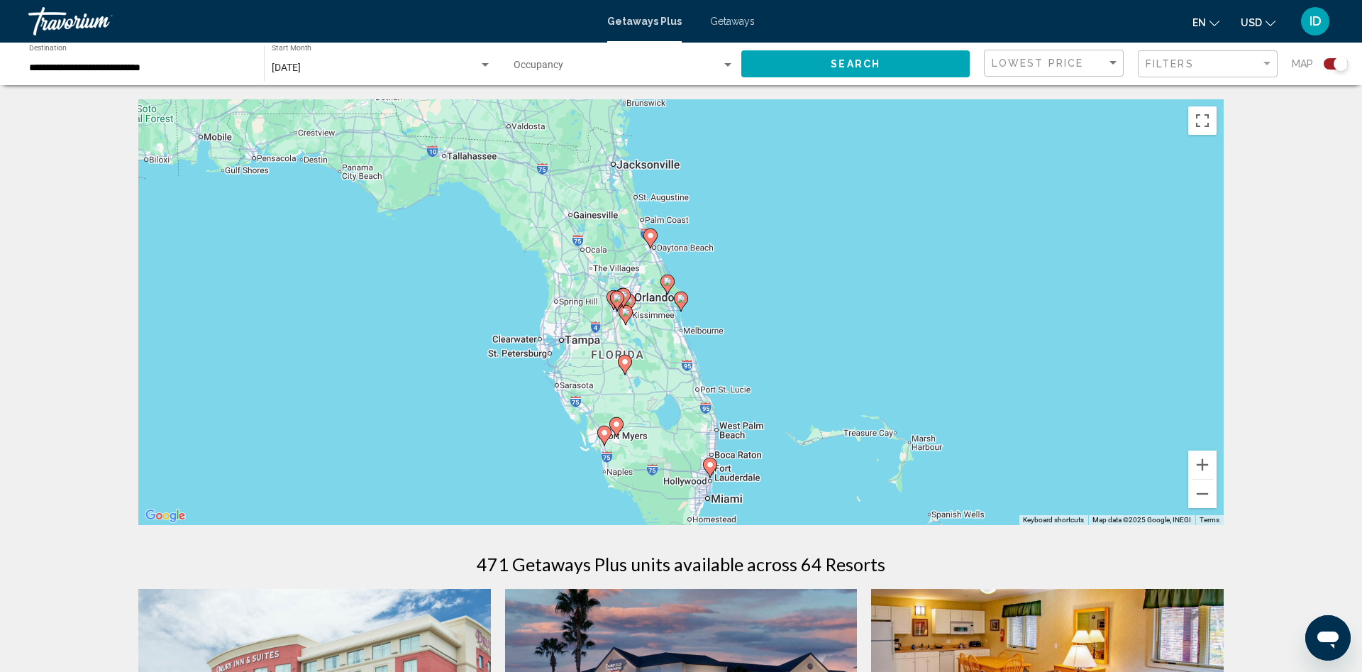
click at [889, 65] on button "Search" at bounding box center [855, 63] width 228 height 26
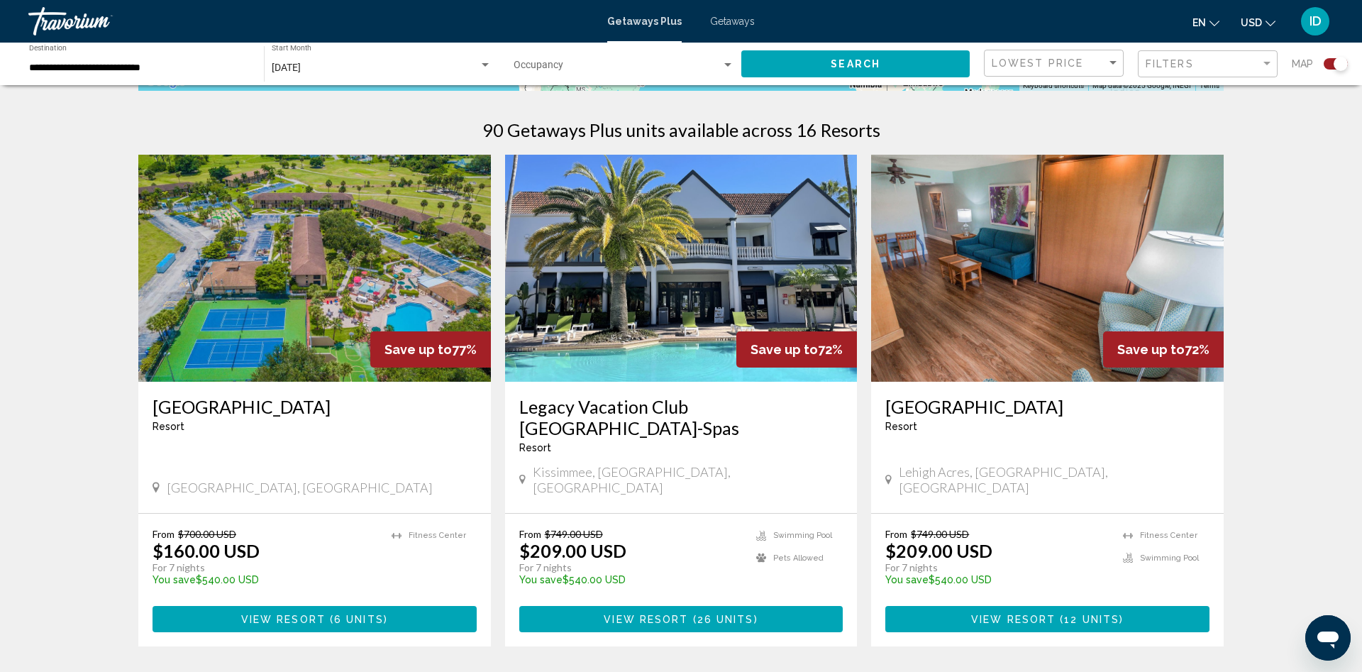
scroll to position [217, 0]
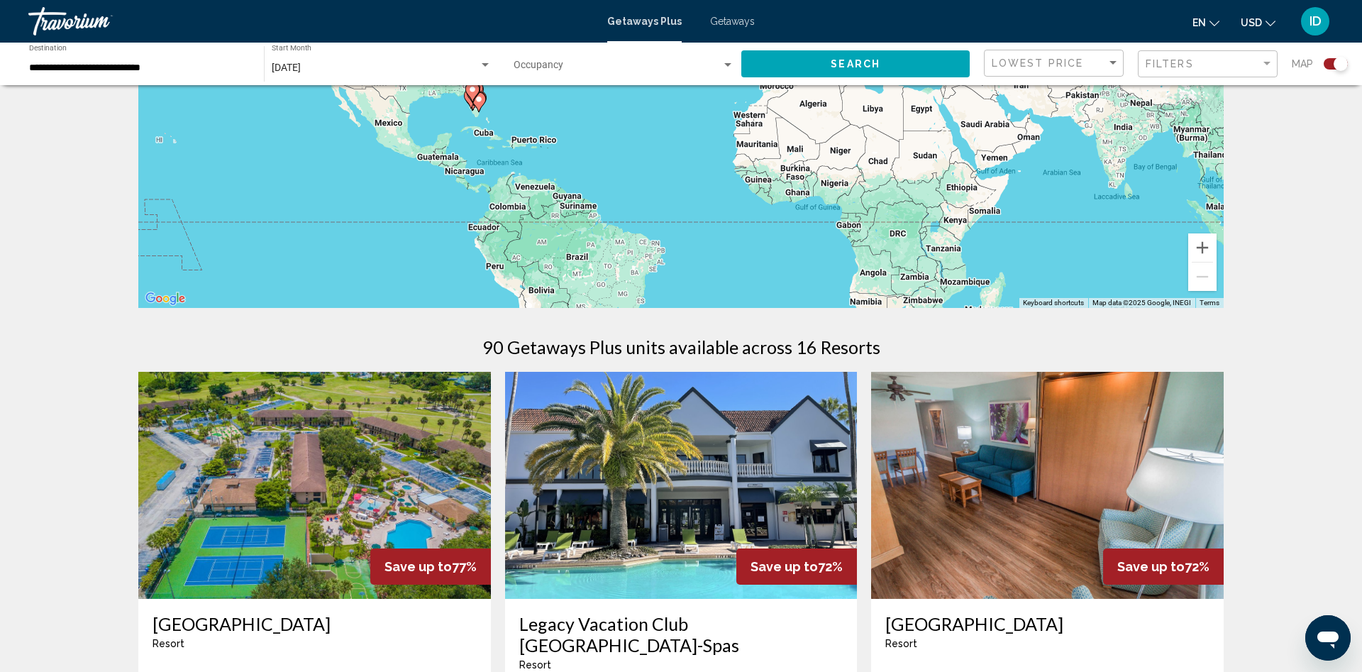
click at [154, 77] on div "**********" at bounding box center [139, 64] width 221 height 39
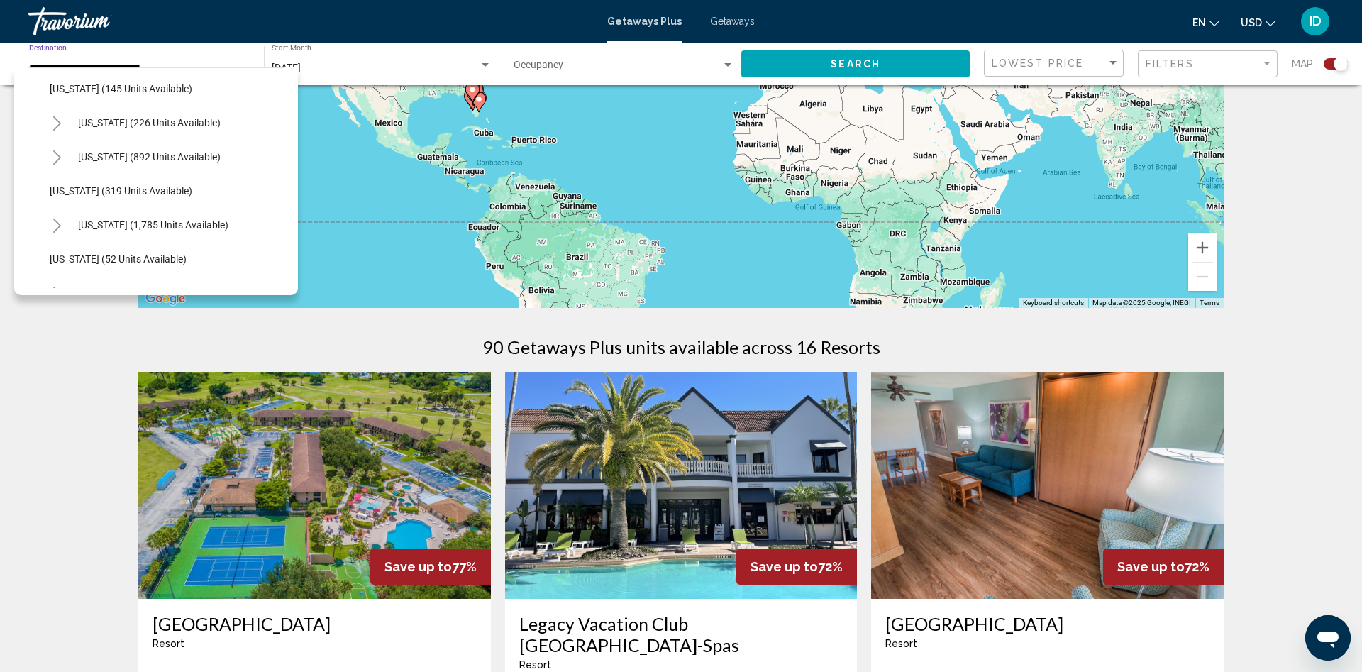
scroll to position [1174, 0]
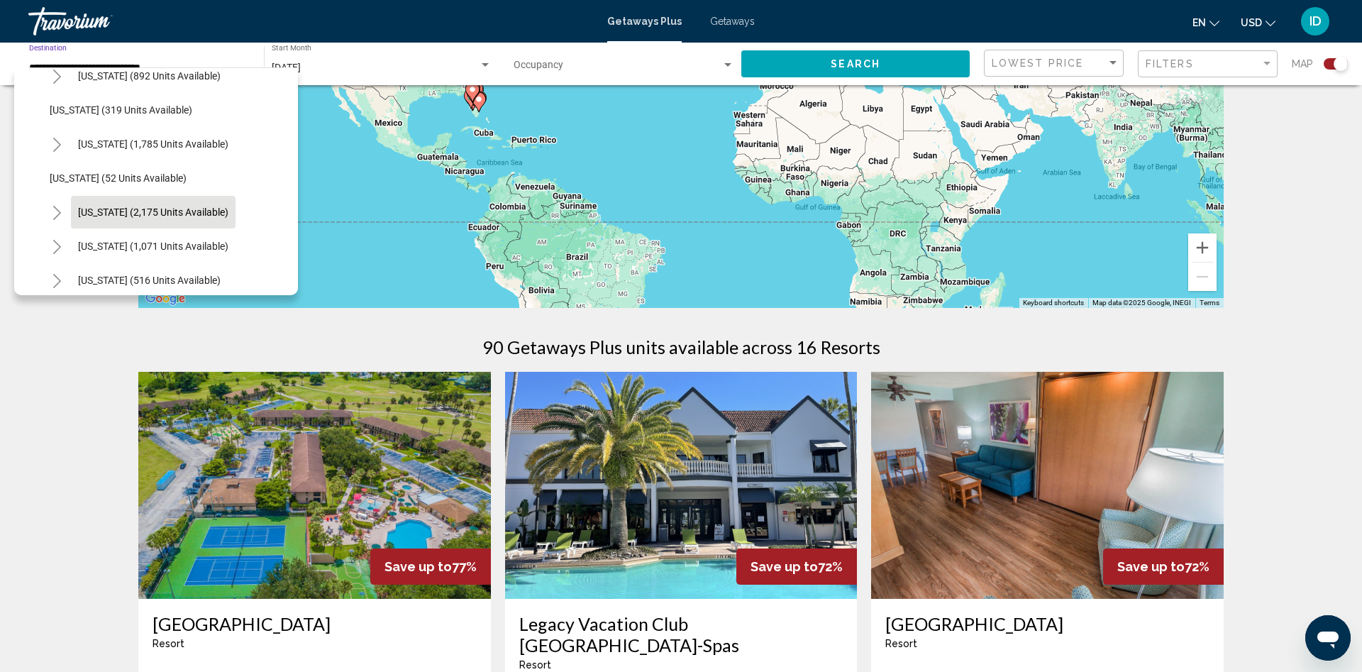
click at [128, 211] on span "South Carolina (2,175 units available)" at bounding box center [153, 211] width 150 height 11
type input "**********"
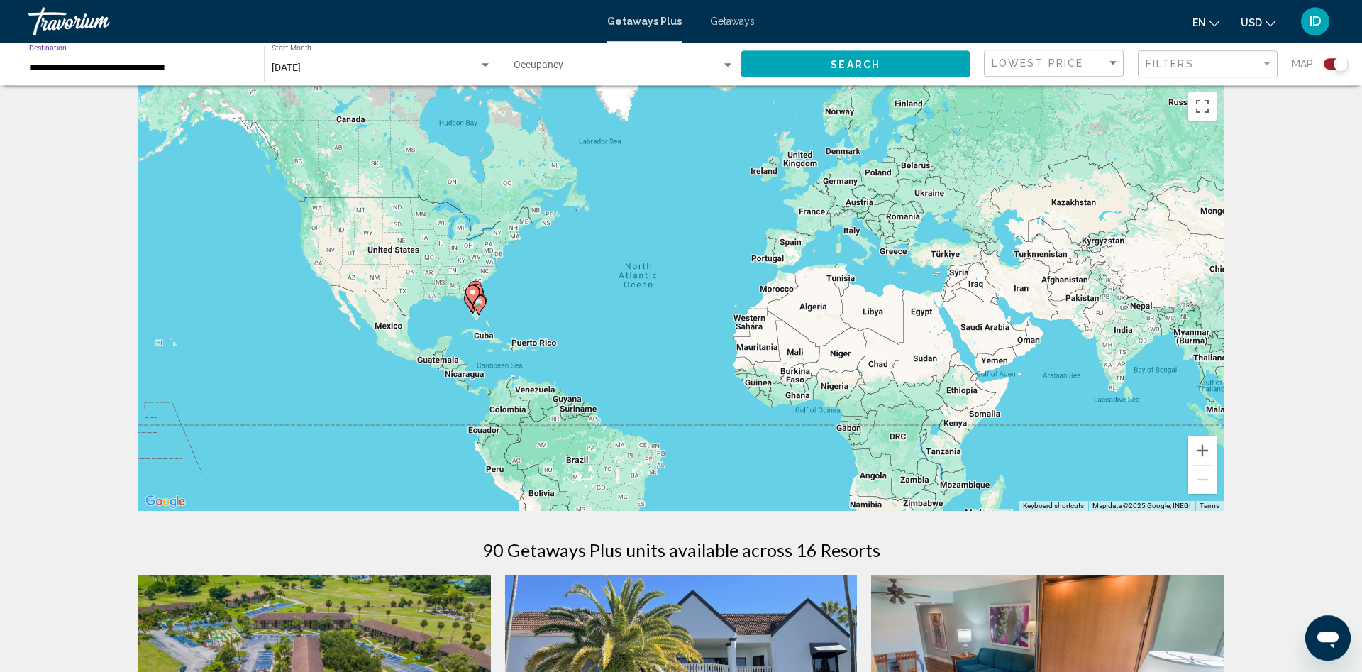
scroll to position [0, 0]
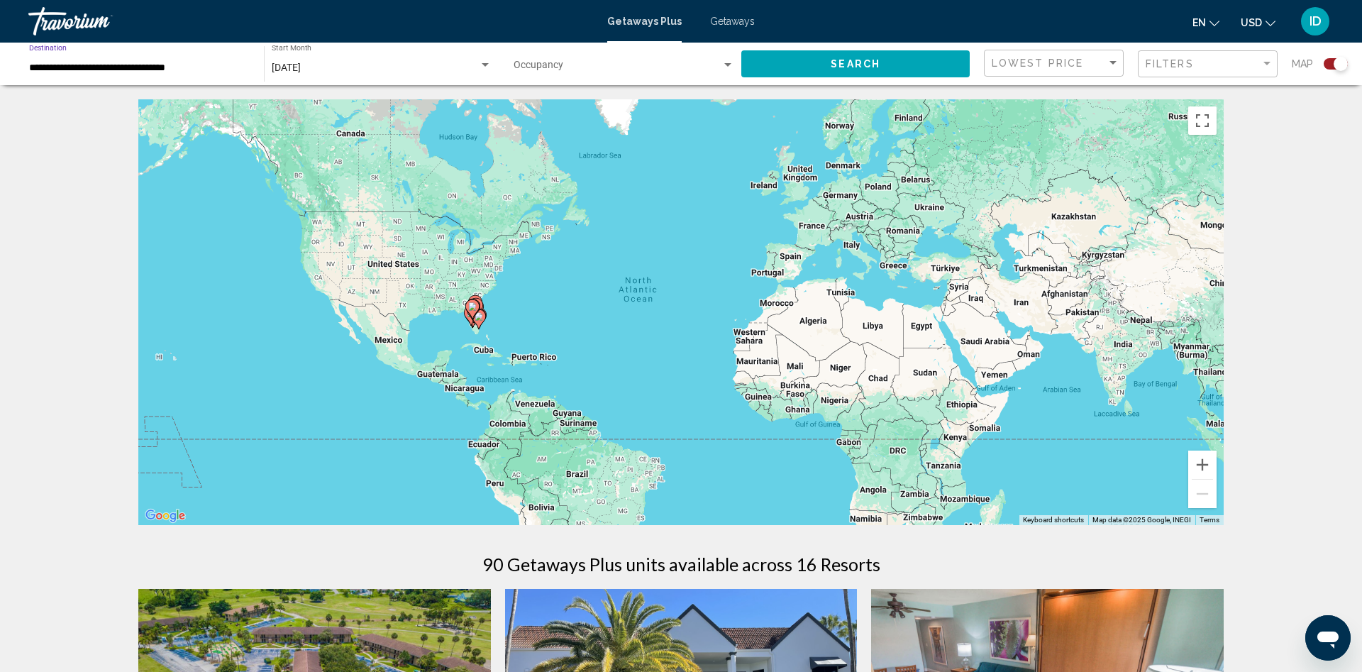
click at [840, 57] on button "Search" at bounding box center [855, 63] width 228 height 26
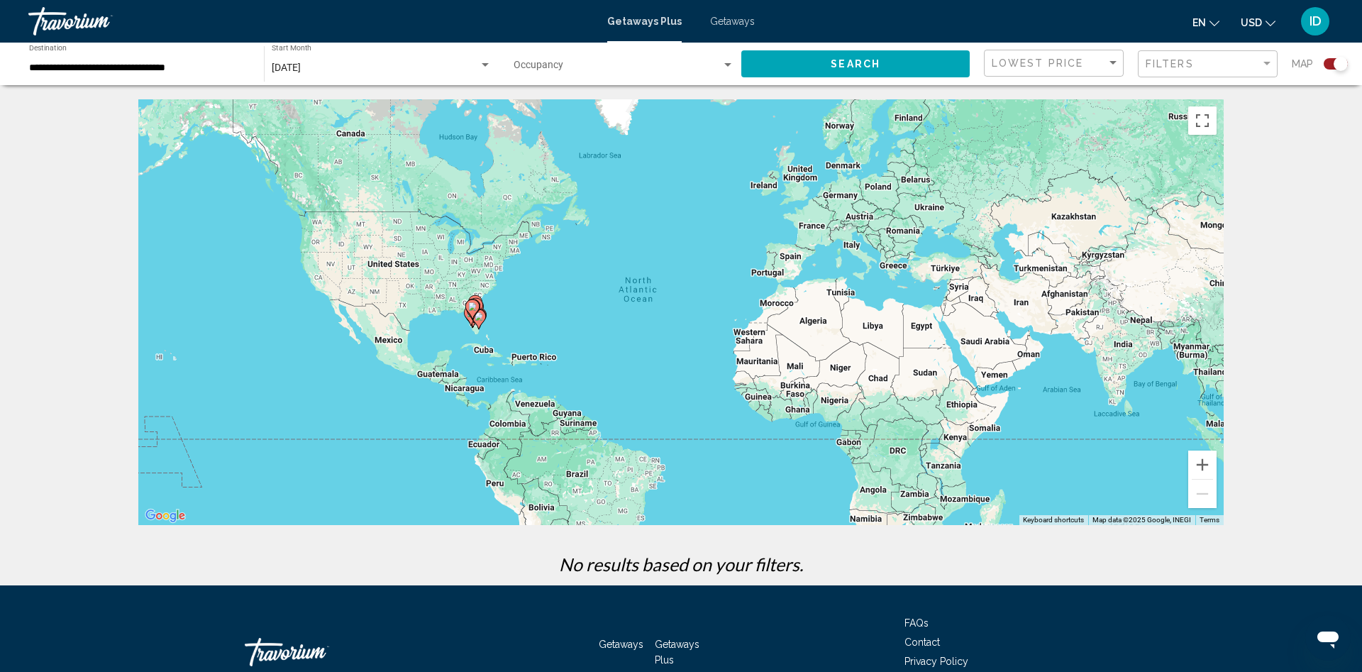
click at [444, 310] on div "To activate drag with keyboard, press Alt + Enter. Once in keyboard drag state,…" at bounding box center [680, 312] width 1085 height 426
click at [1209, 463] on button "Zoom in" at bounding box center [1202, 464] width 28 height 28
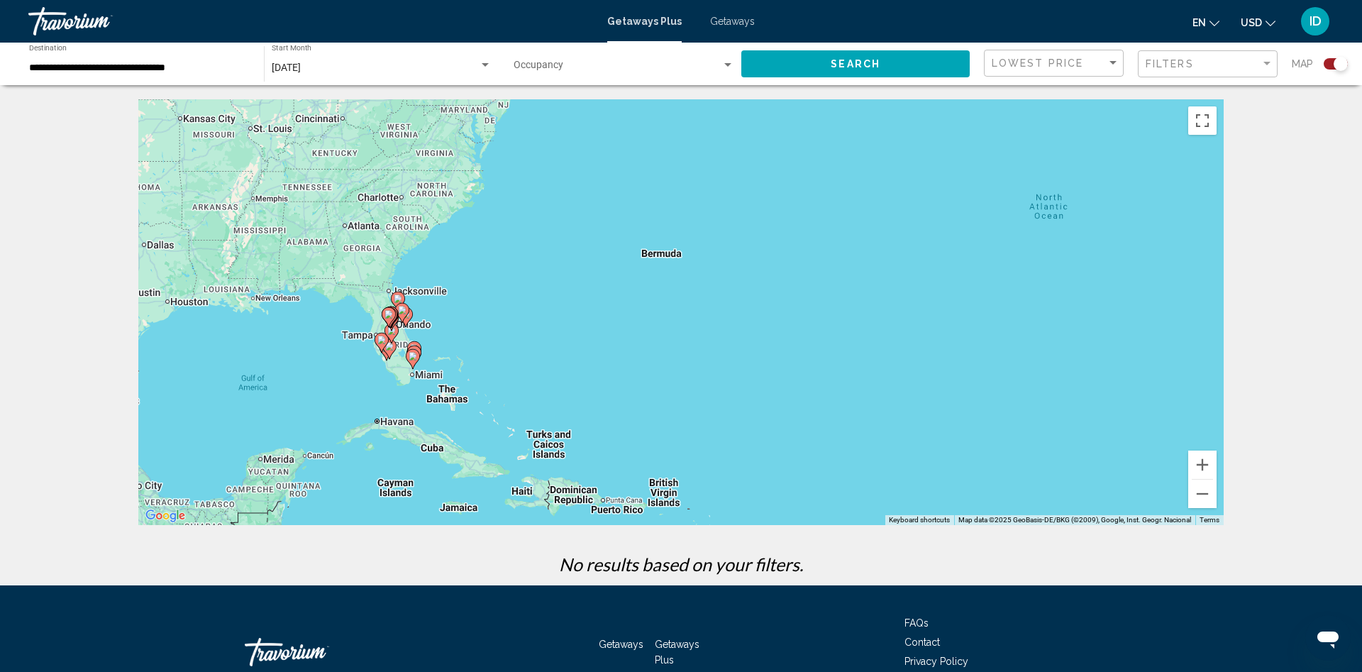
drag, startPoint x: 525, startPoint y: 365, endPoint x: 1093, endPoint y: 345, distance: 568.4
click at [1093, 345] on div "To activate drag with keyboard, press Alt + Enter. Once in keyboard drag state,…" at bounding box center [680, 312] width 1085 height 426
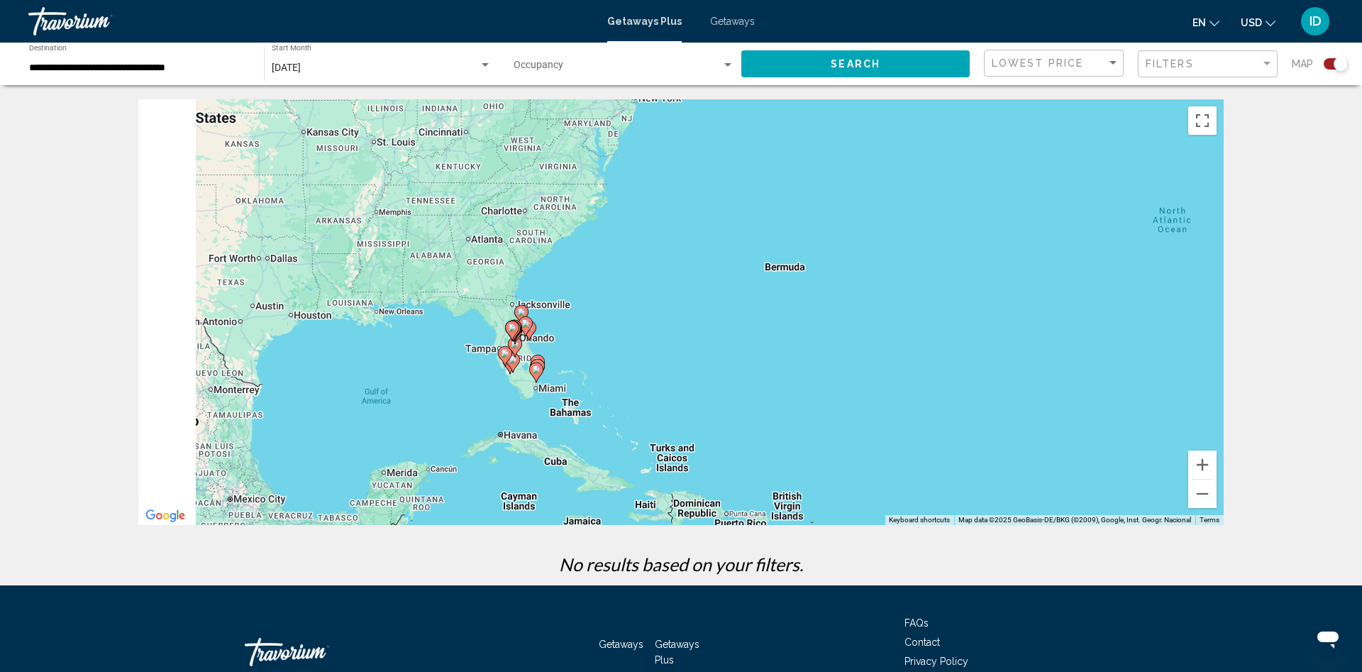
drag, startPoint x: 460, startPoint y: 311, endPoint x: 709, endPoint y: 331, distance: 249.7
click at [709, 331] on div "To activate drag with keyboard, press Alt + Enter. Once in keyboard drag state,…" at bounding box center [680, 312] width 1085 height 426
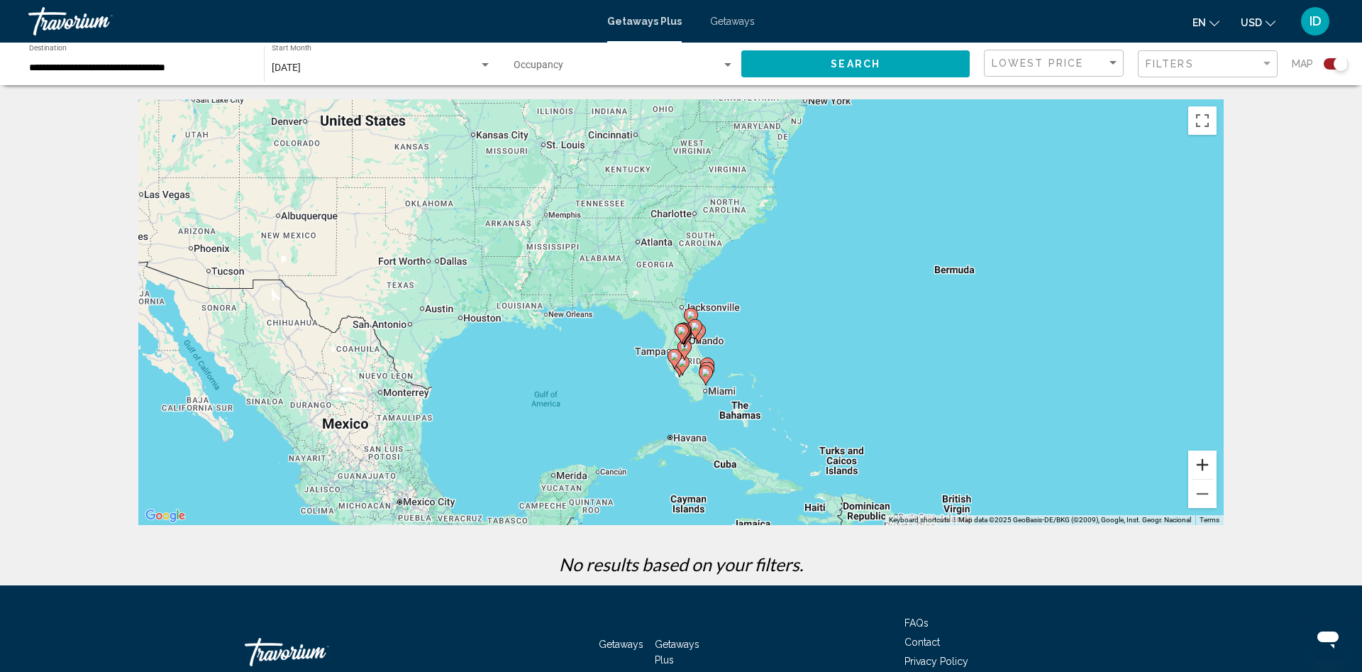
click at [1201, 465] on button "Zoom in" at bounding box center [1202, 464] width 28 height 28
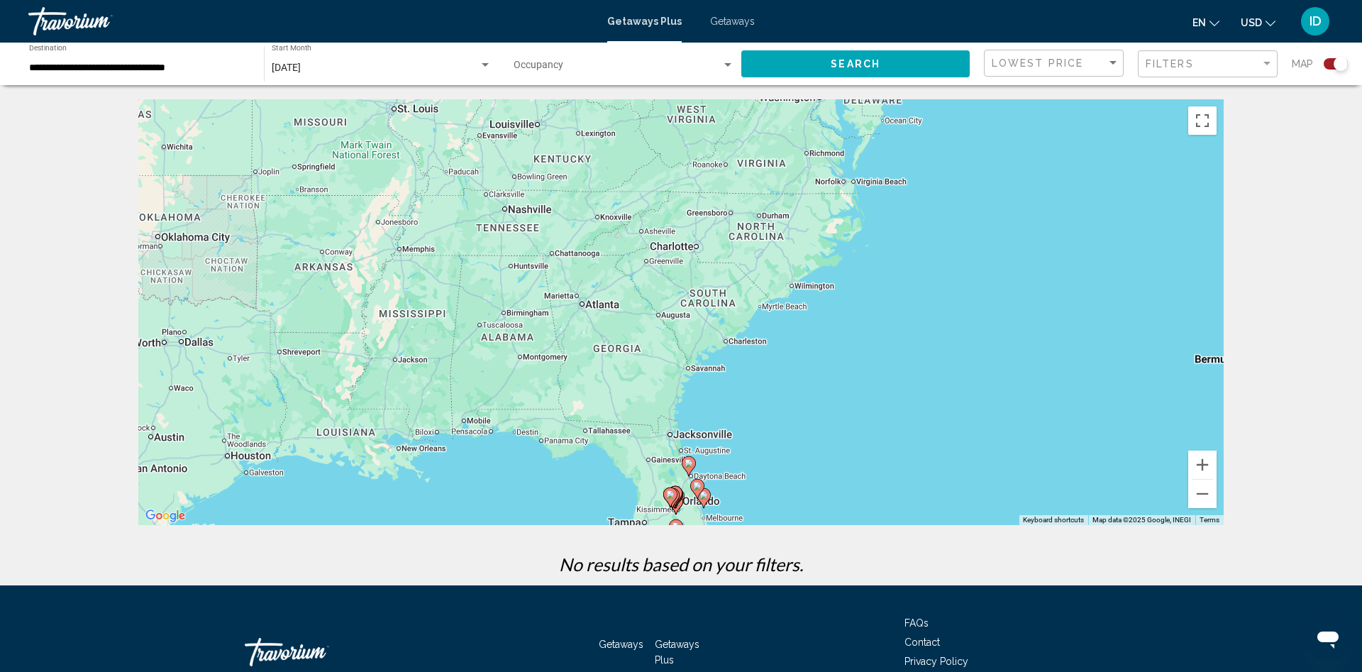
drag, startPoint x: 786, startPoint y: 325, endPoint x: 767, endPoint y: 403, distance: 80.3
click at [783, 416] on div "To activate drag with keyboard, press Alt + Enter. Once in keyboard drag state,…" at bounding box center [680, 312] width 1085 height 426
click at [401, 65] on div "August 2025" at bounding box center [375, 67] width 207 height 11
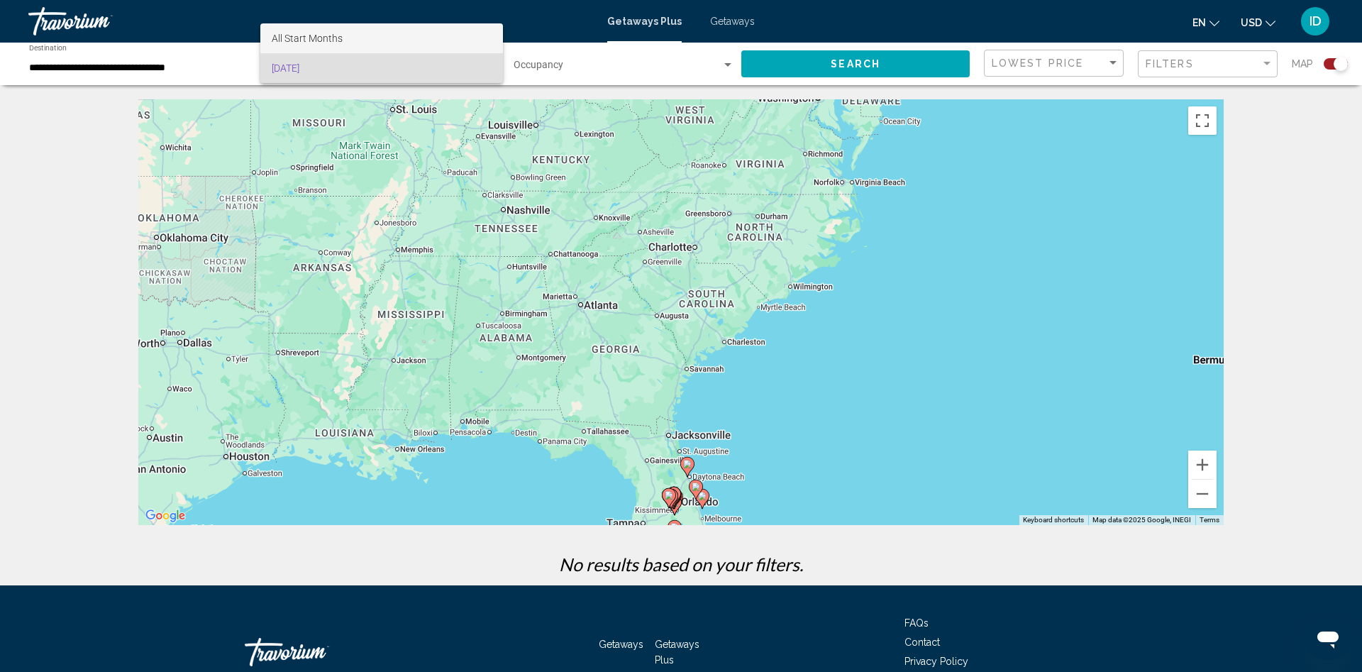
click at [331, 36] on span "All Start Months" at bounding box center [307, 38] width 71 height 11
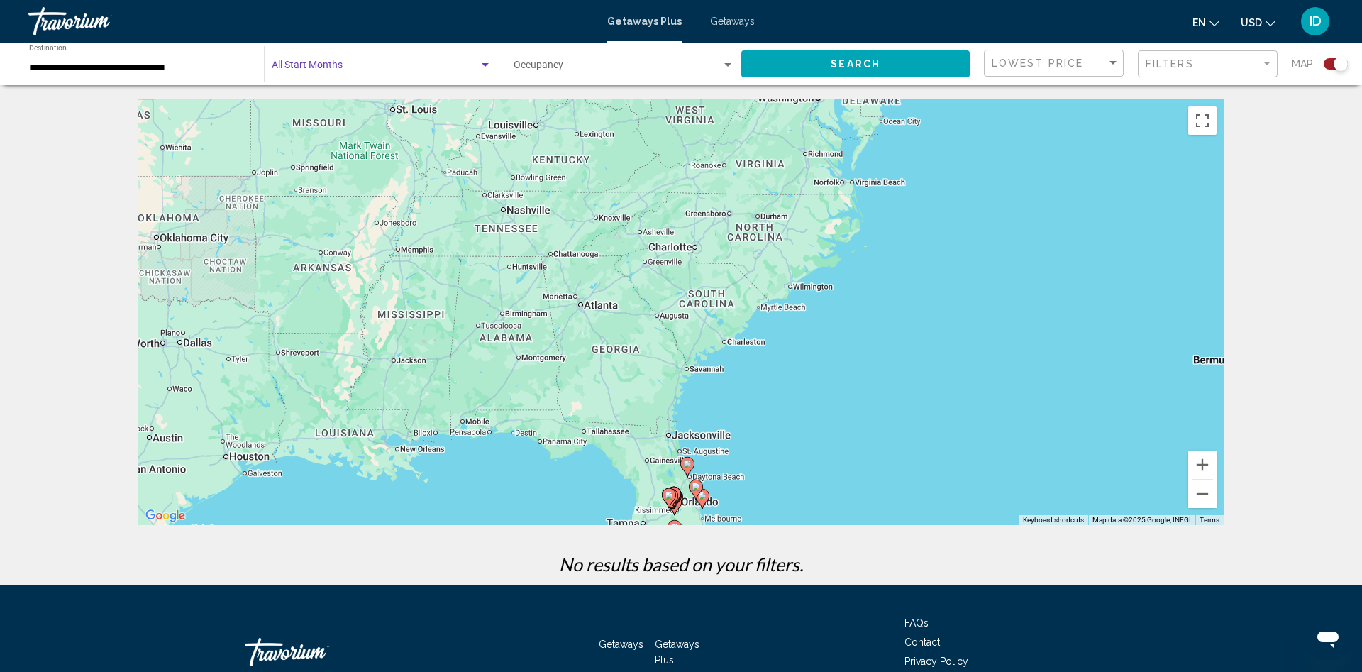
click at [836, 68] on span "Search" at bounding box center [856, 64] width 50 height 11
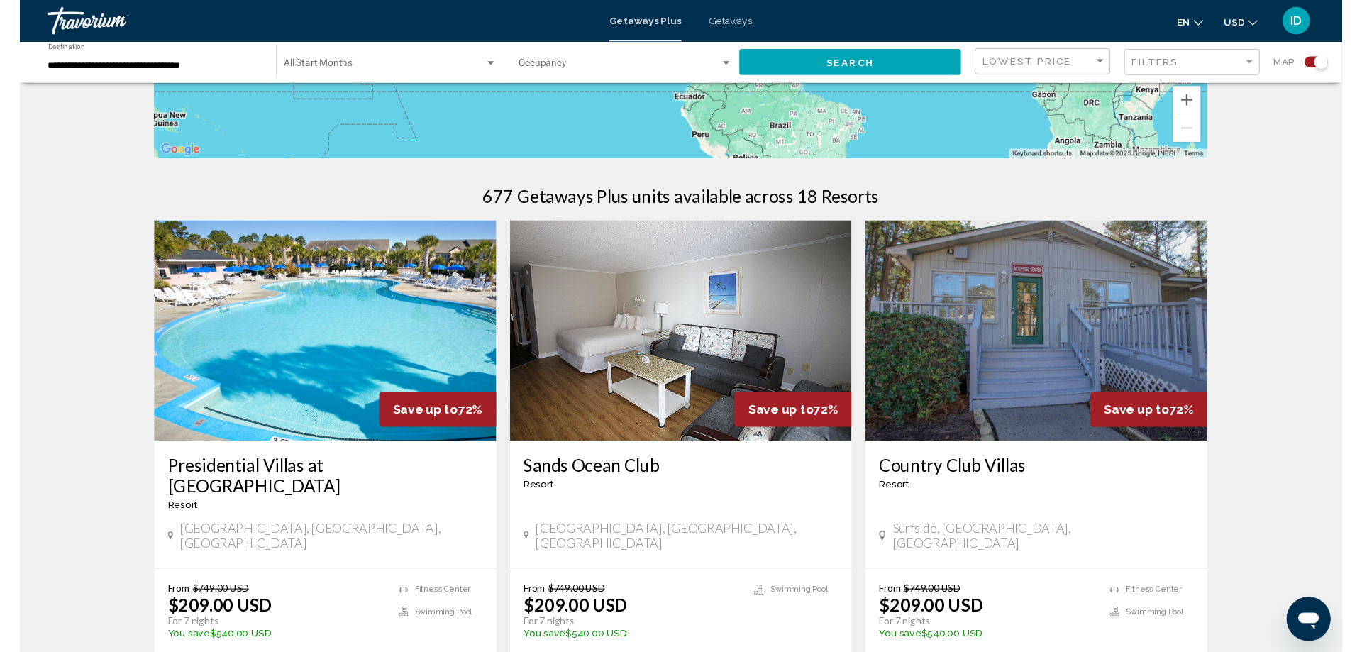
scroll to position [579, 0]
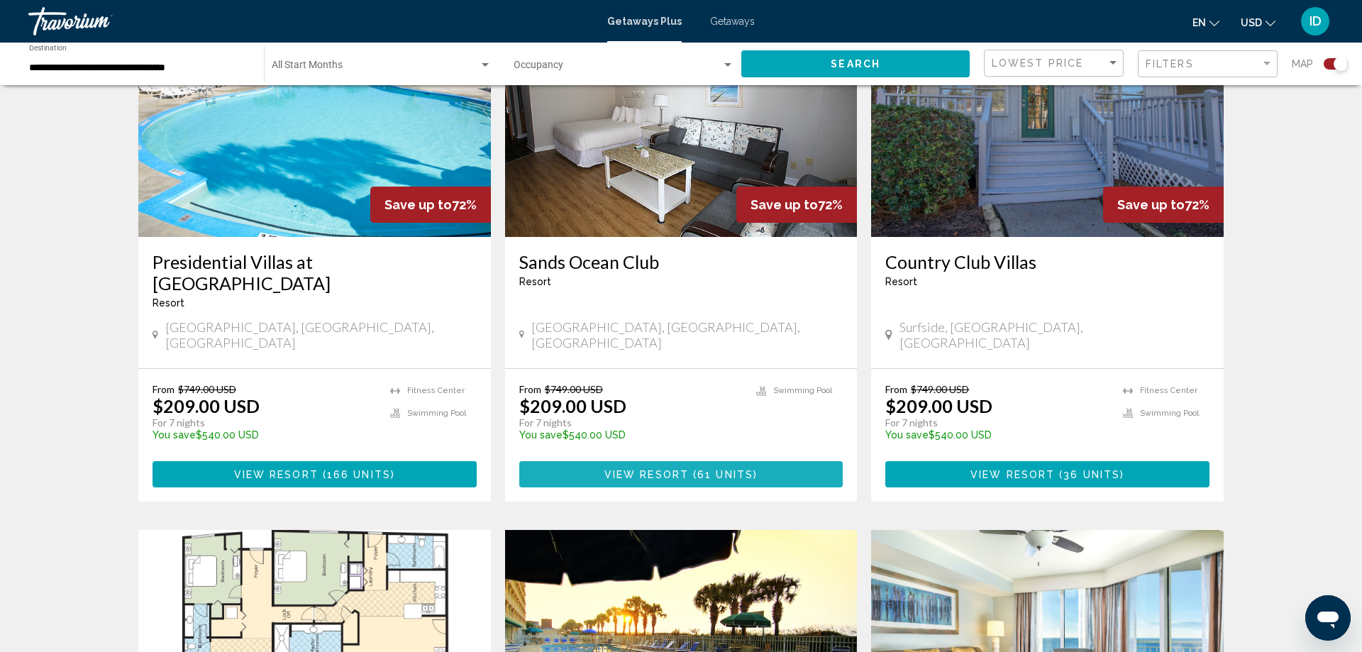
click at [689, 461] on button "View Resort ( 61 units )" at bounding box center [681, 474] width 324 height 26
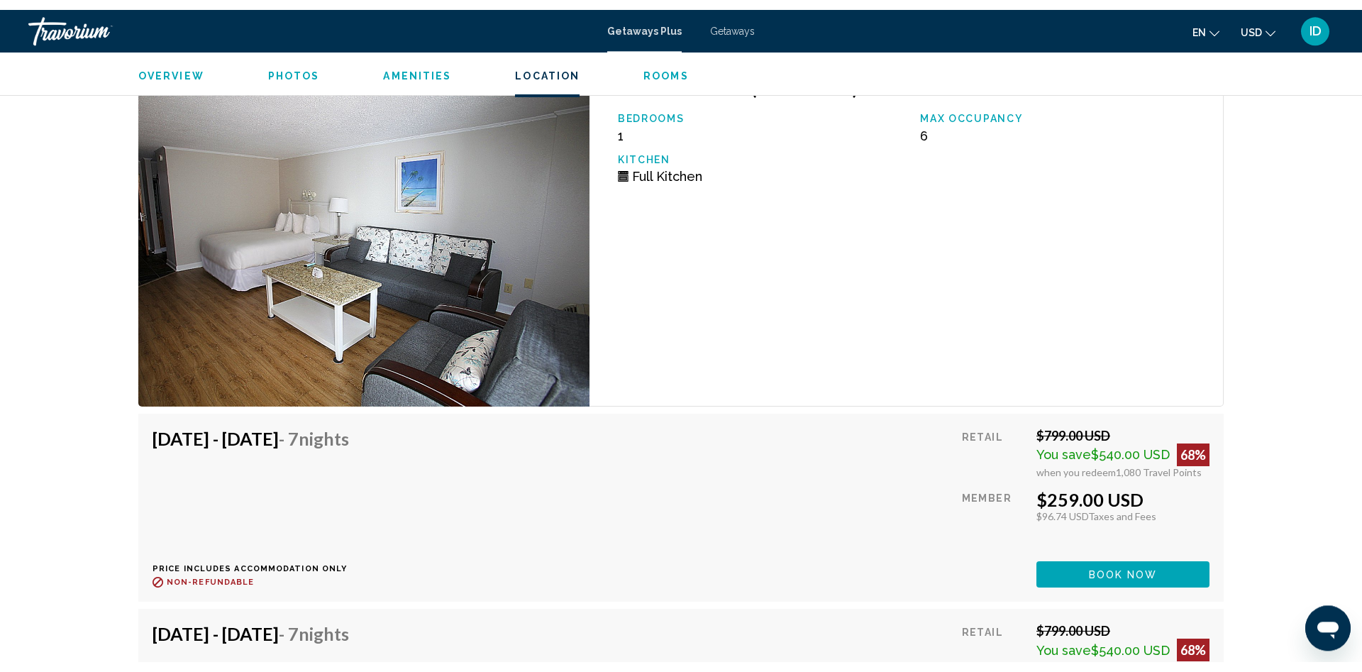
scroll to position [9846, 0]
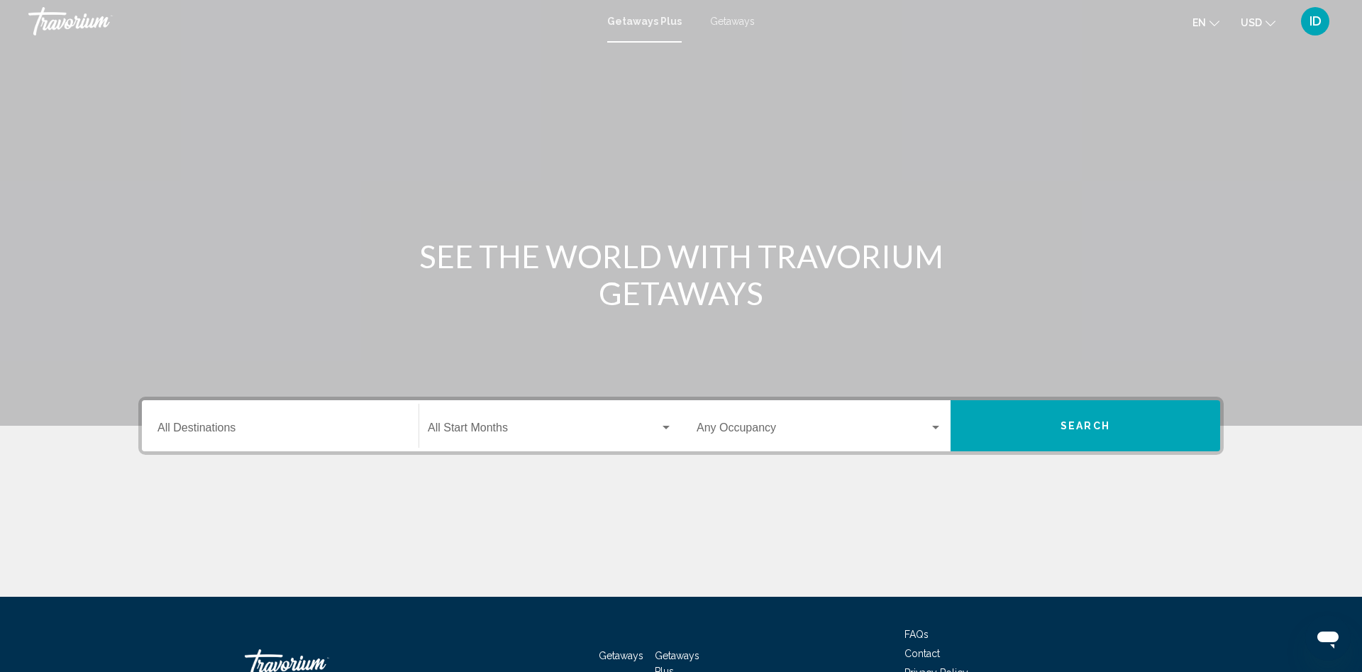
click at [357, 423] on div "Destination All Destinations" at bounding box center [279, 426] width 245 height 45
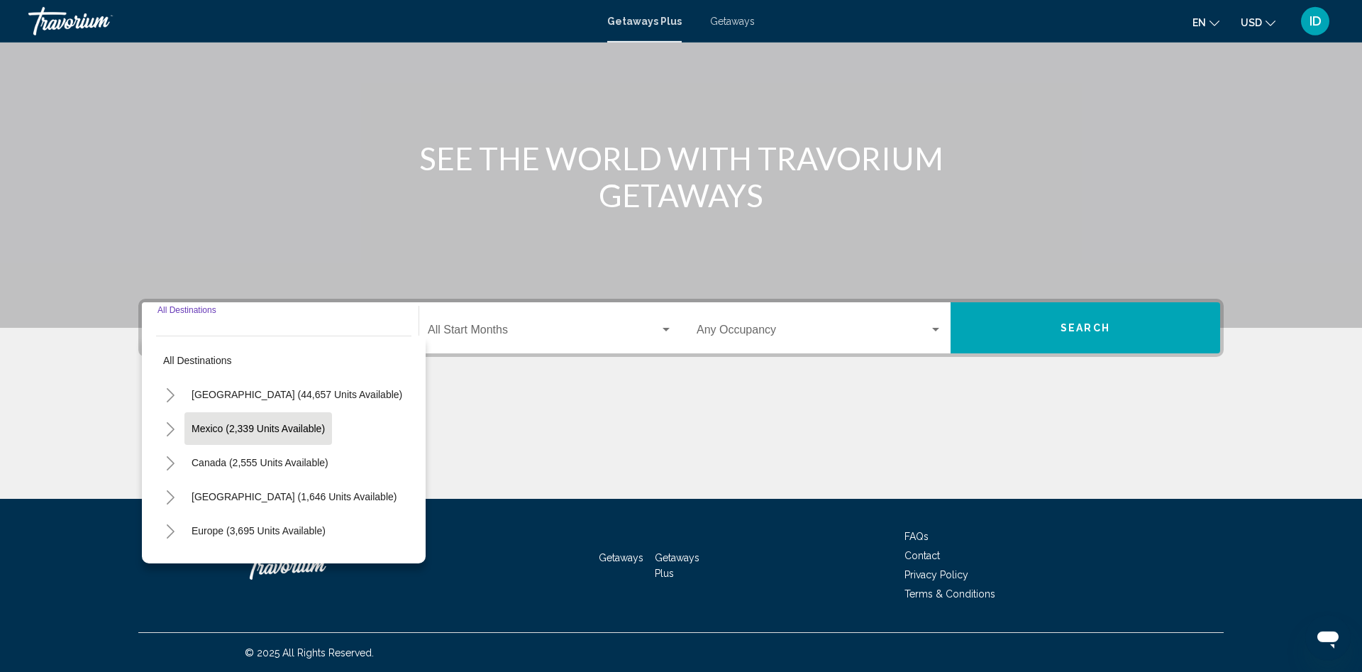
scroll to position [99, 0]
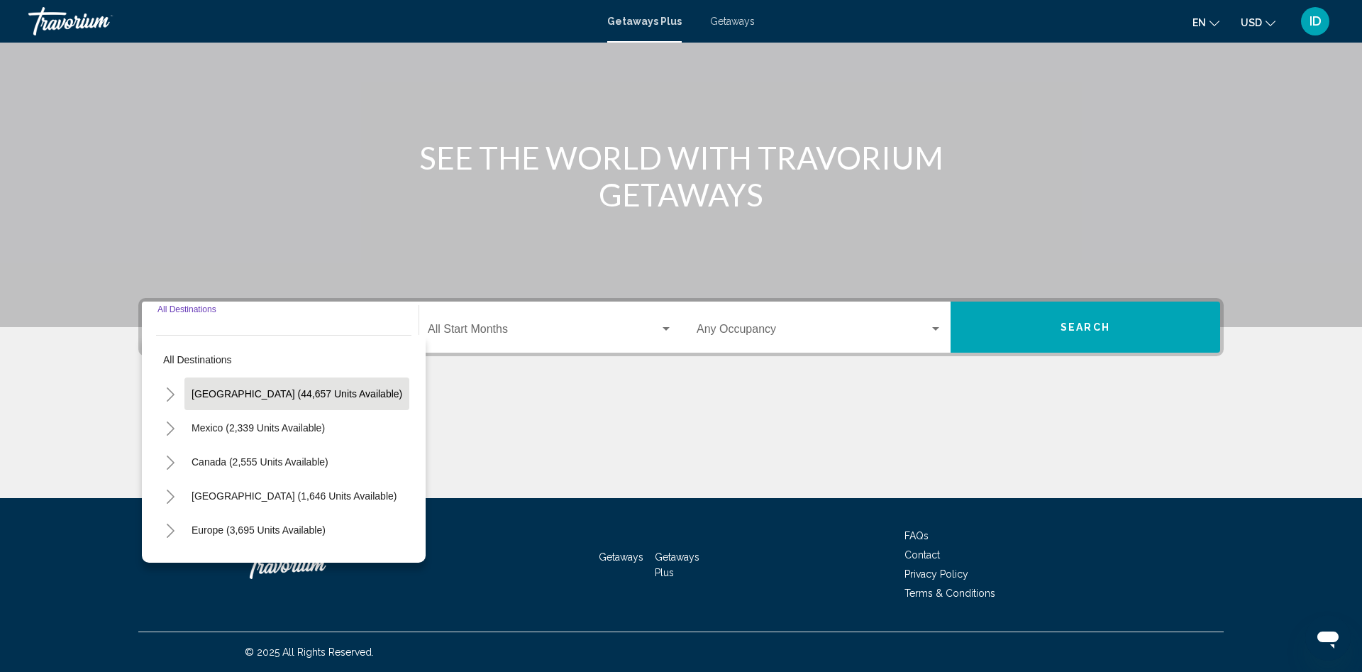
click at [274, 403] on button "United States (44,657 units available)" at bounding box center [296, 393] width 225 height 33
type input "**********"
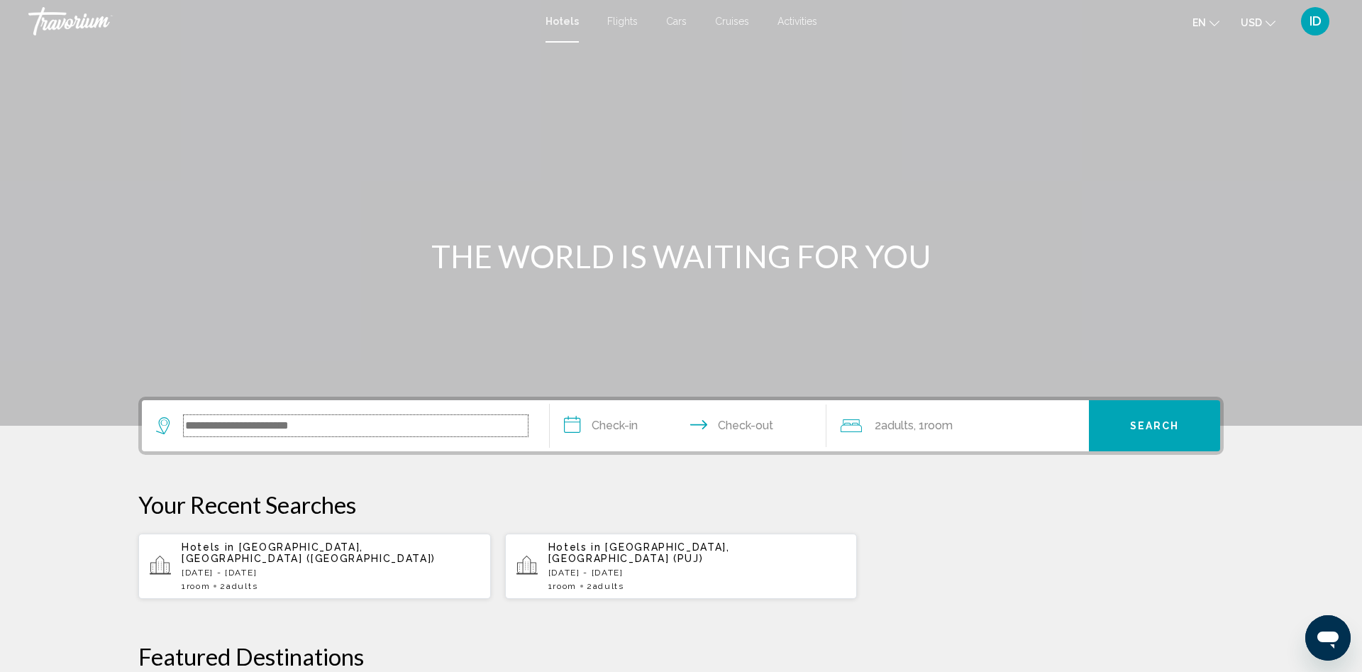
click at [519, 431] on input "Search widget" at bounding box center [356, 425] width 344 height 21
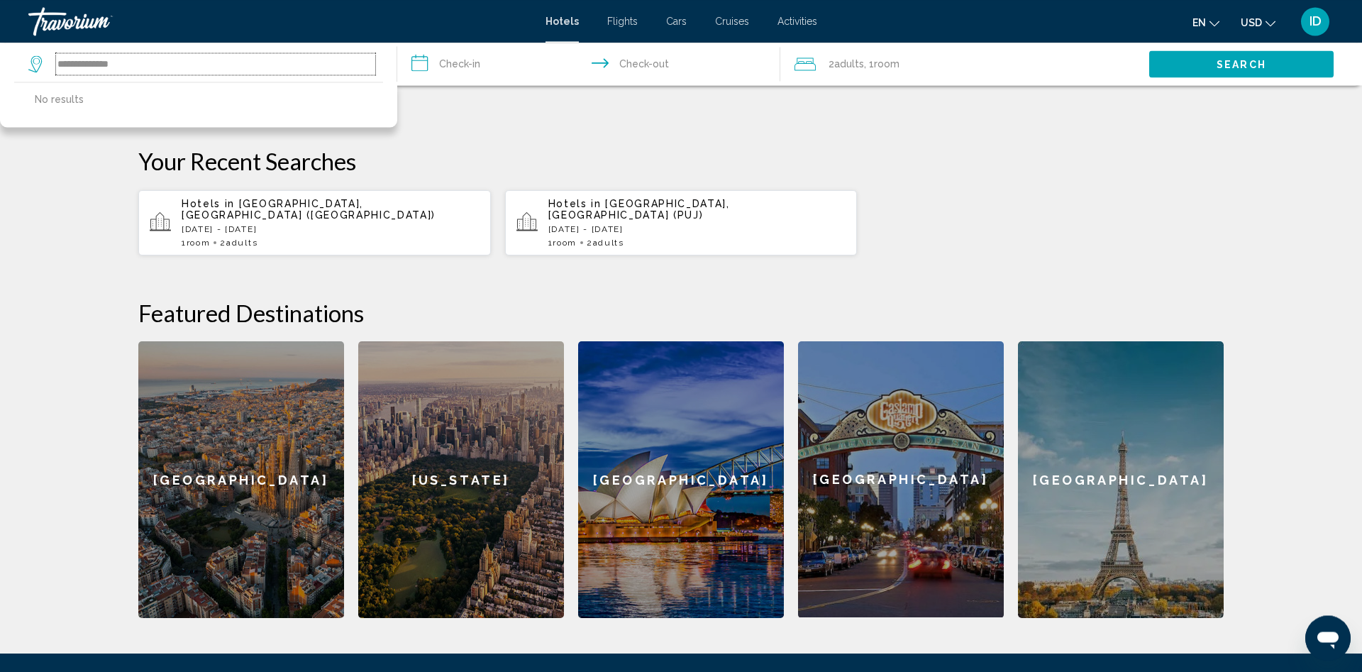
scroll to position [343, 0]
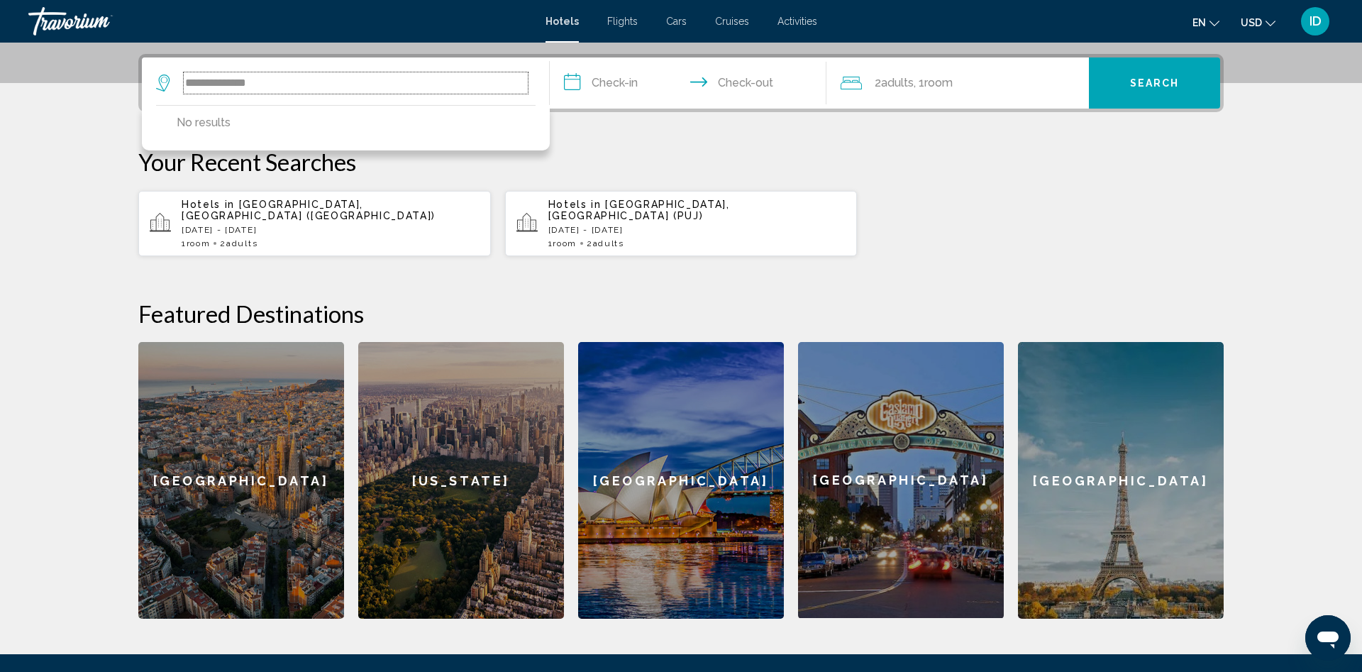
type input "**********"
click at [582, 73] on input "**********" at bounding box center [691, 84] width 282 height 55
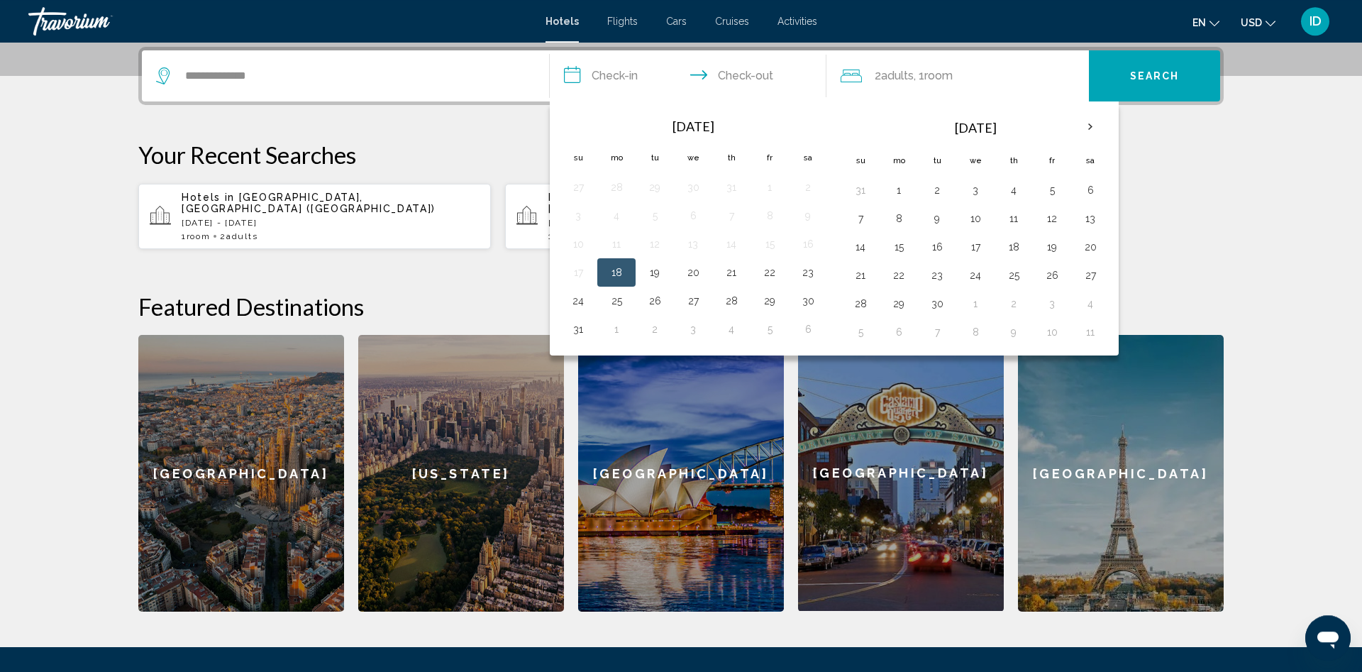
scroll to position [350, 0]
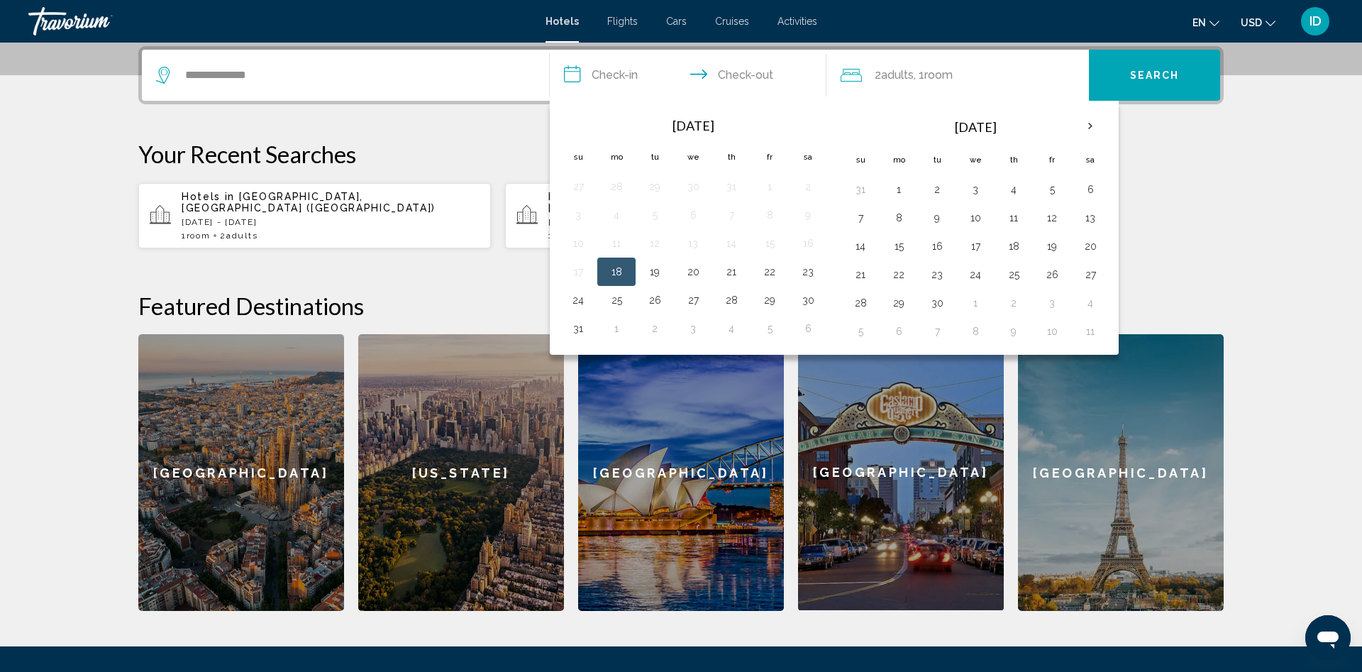
click at [609, 278] on button "18" at bounding box center [616, 272] width 23 height 20
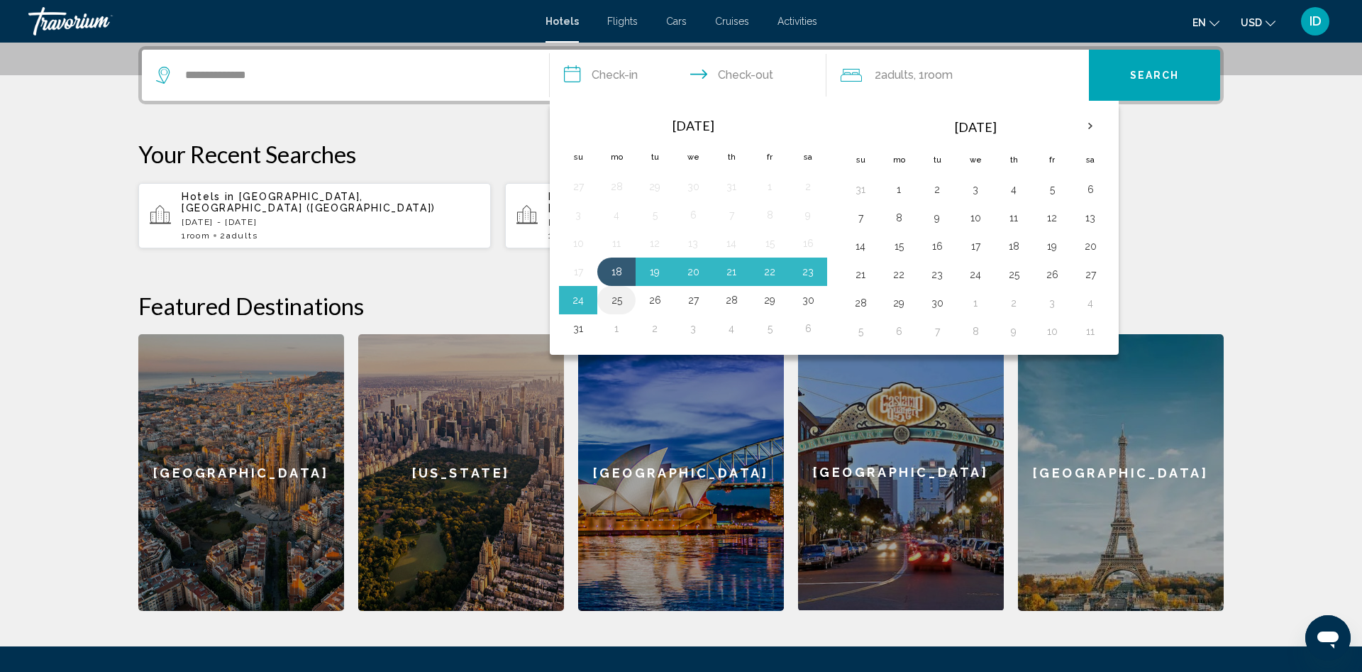
click at [626, 301] on button "25" at bounding box center [616, 300] width 23 height 20
type input "**********"
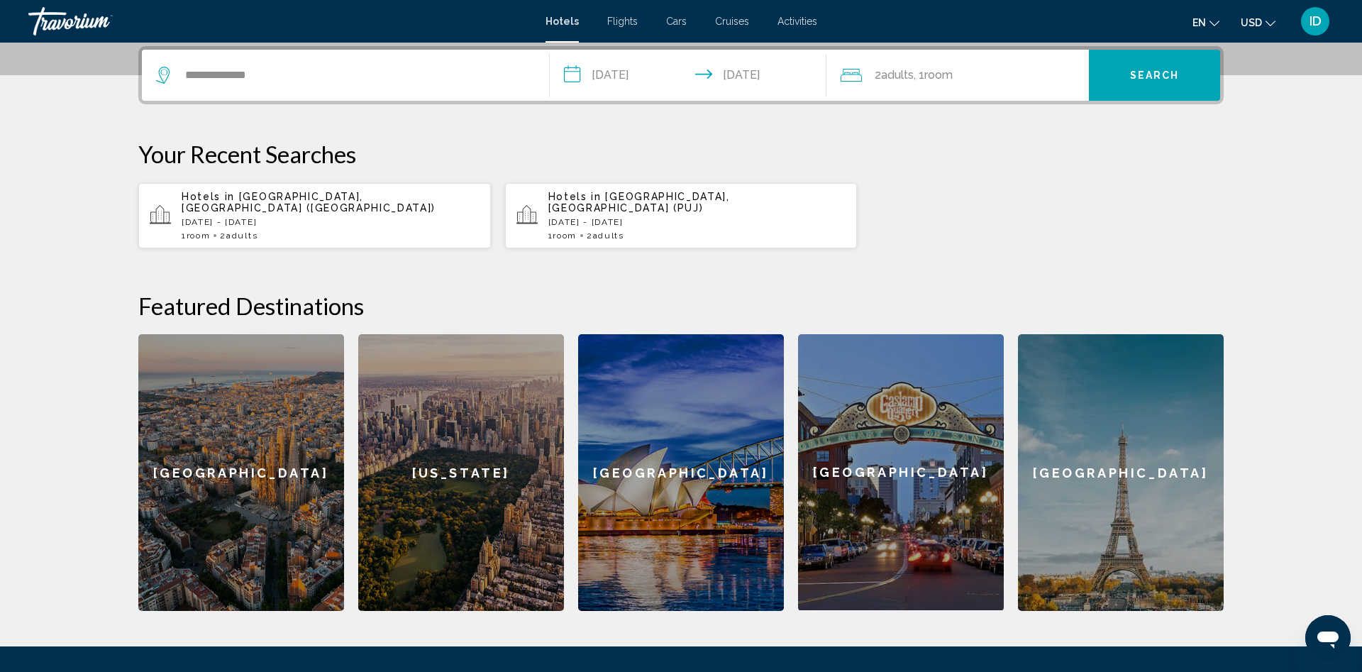
click at [1151, 60] on button "Search" at bounding box center [1154, 75] width 131 height 51
click at [1140, 66] on button "Search" at bounding box center [1154, 75] width 131 height 51
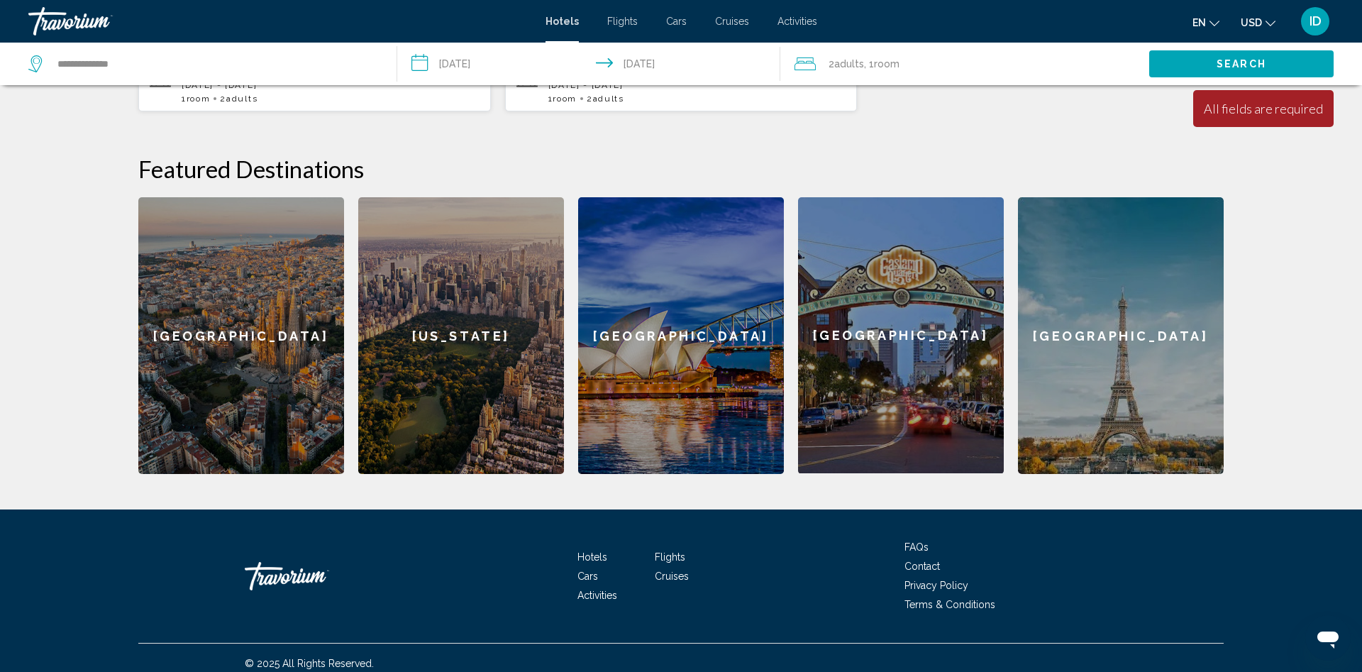
scroll to position [198, 0]
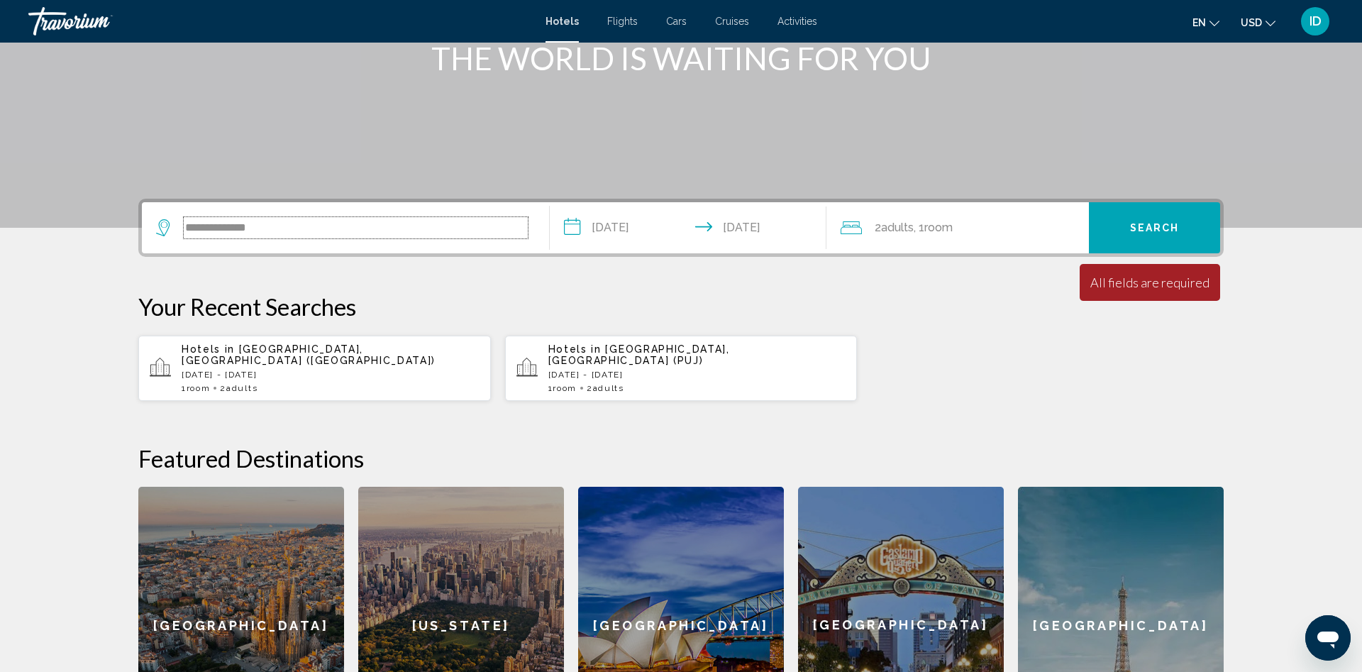
click at [374, 235] on input "**********" at bounding box center [356, 227] width 344 height 21
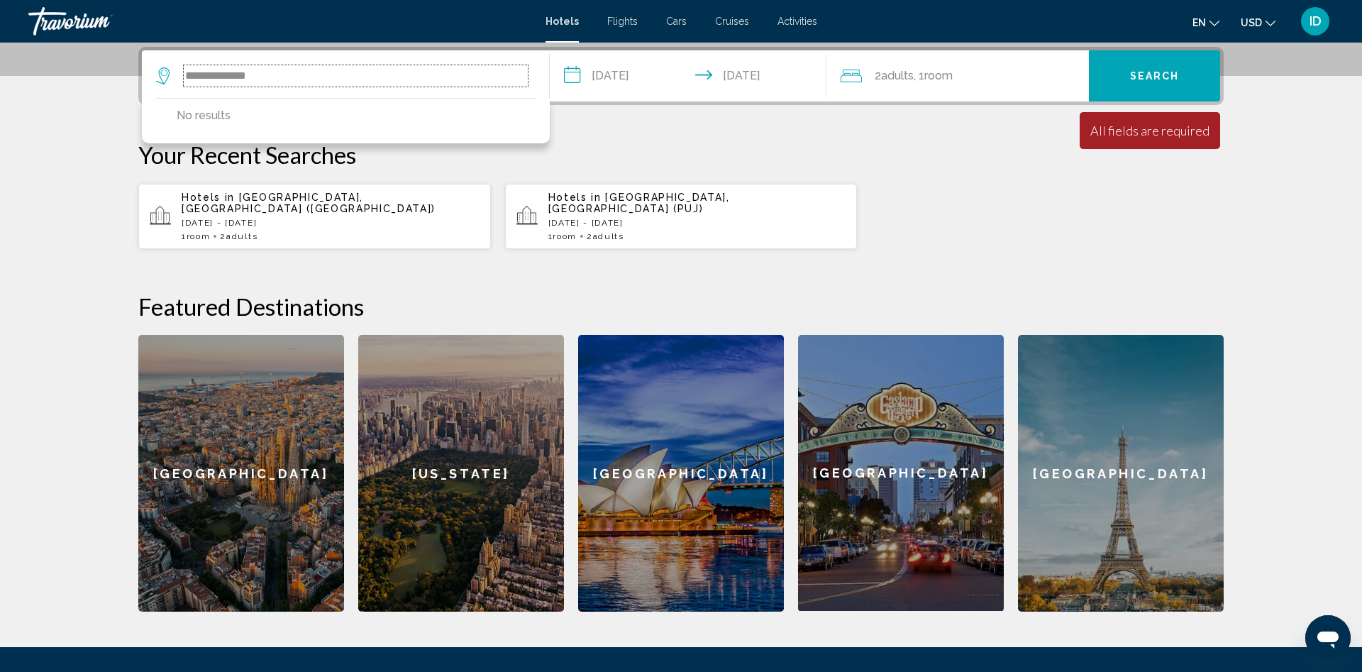
scroll to position [350, 0]
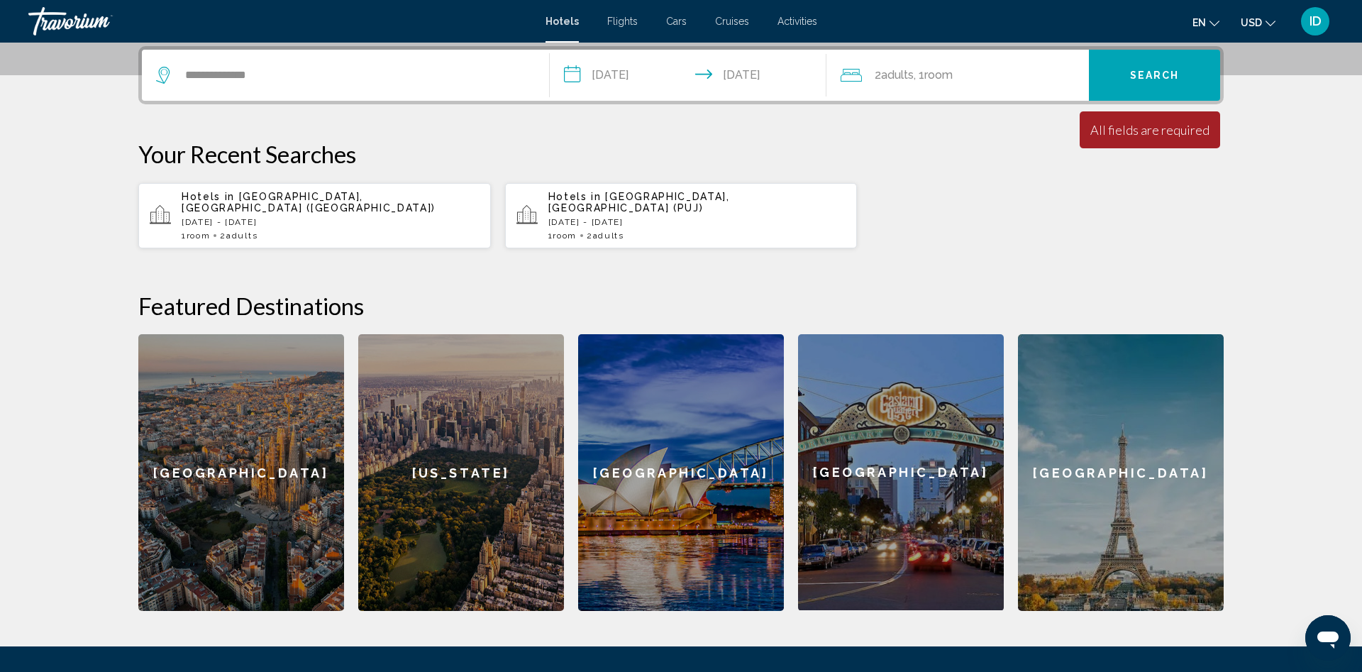
drag, startPoint x: 29, startPoint y: 579, endPoint x: 5, endPoint y: 627, distance: 53.9
click at [5, 627] on div "**********" at bounding box center [681, 169] width 1362 height 954
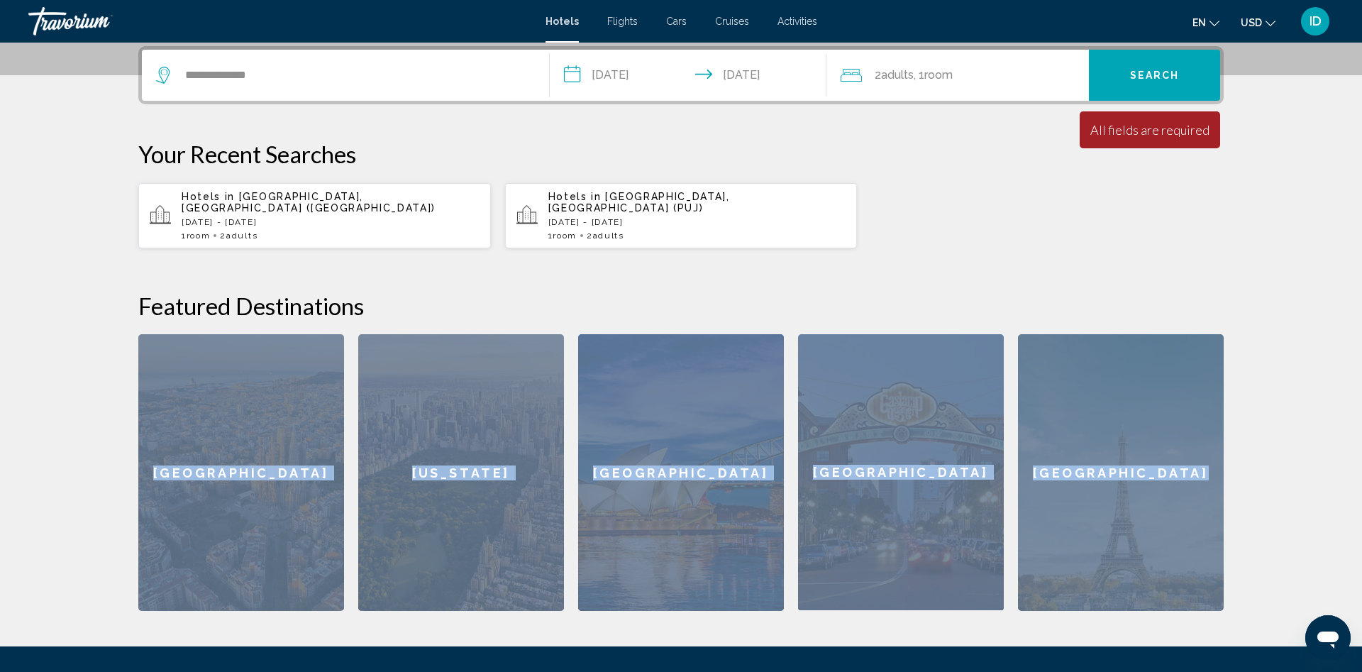
drag, startPoint x: 5, startPoint y: 627, endPoint x: 4, endPoint y: 635, distance: 7.8
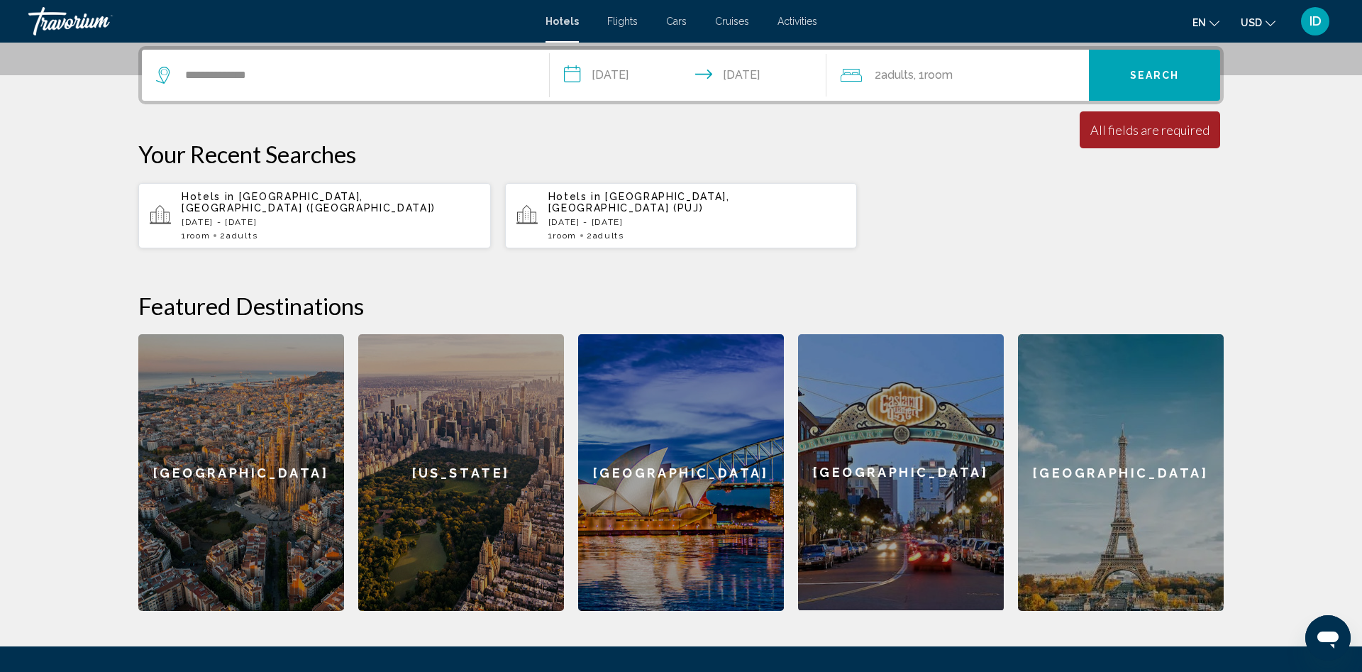
drag, startPoint x: 4, startPoint y: 635, endPoint x: 6, endPoint y: 648, distance: 13.6
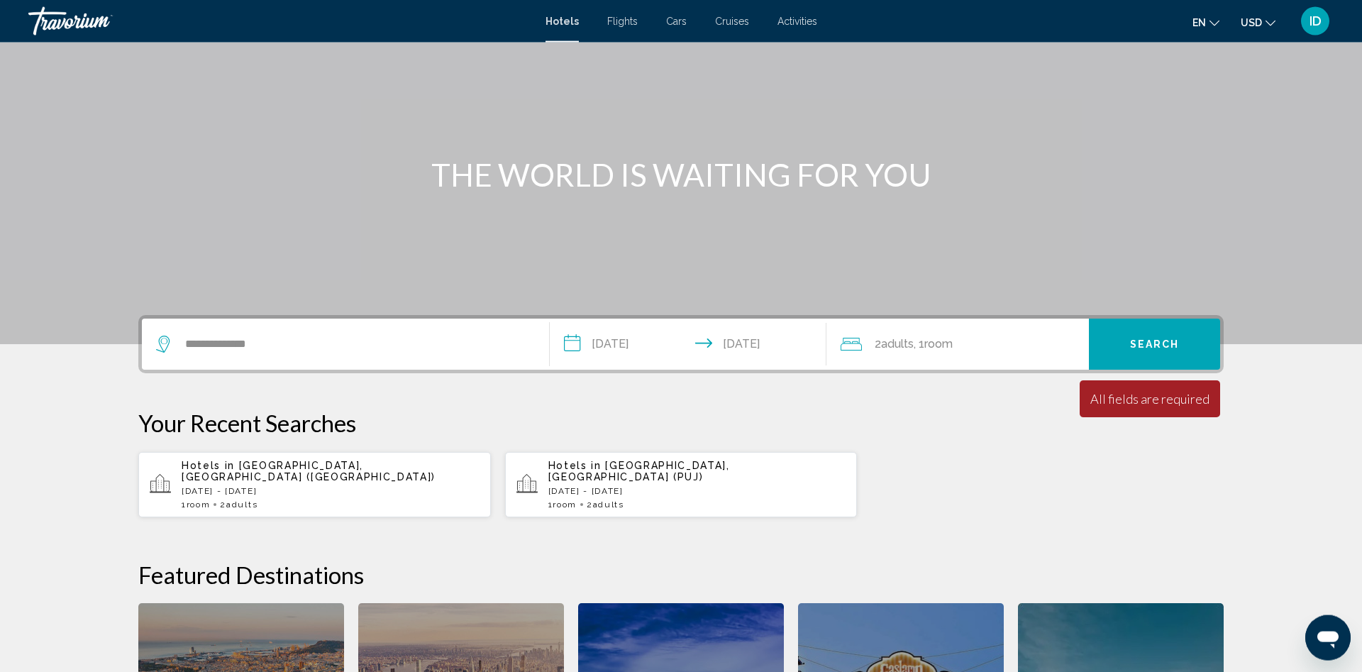
scroll to position [0, 0]
